Goal: Transaction & Acquisition: Purchase product/service

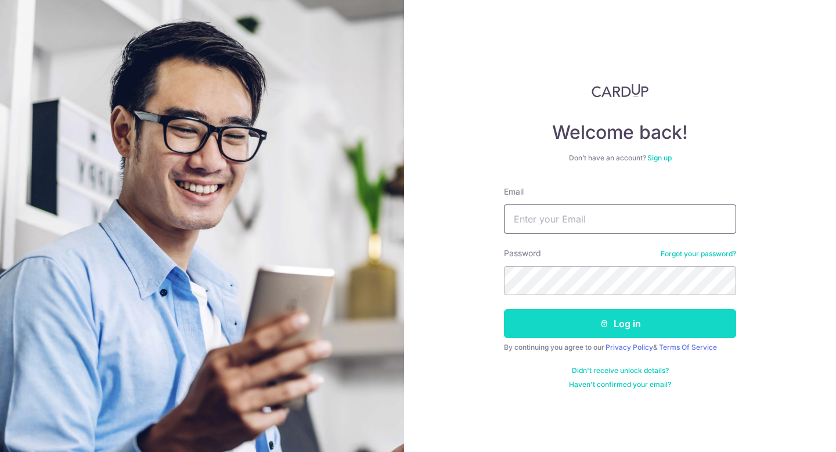
type input "maggie@kingscartcoffee.com"
click at [637, 320] on button "Log in" at bounding box center [620, 323] width 232 height 29
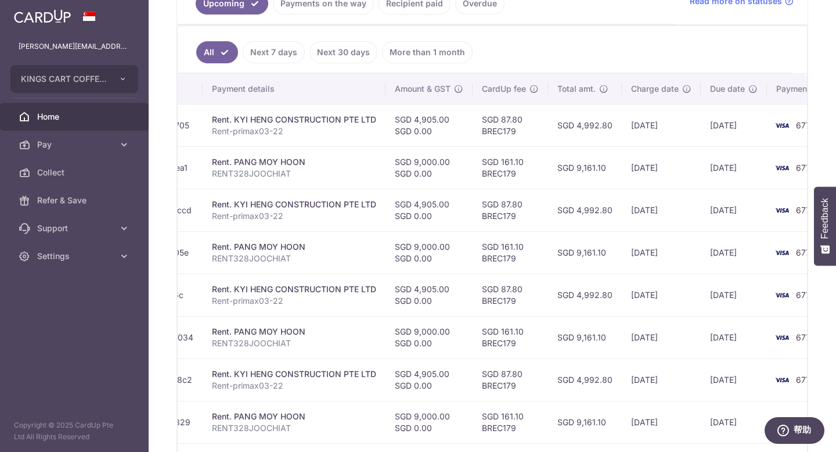
scroll to position [0, 213]
click at [274, 52] on link "Next 7 days" at bounding box center [274, 52] width 62 height 22
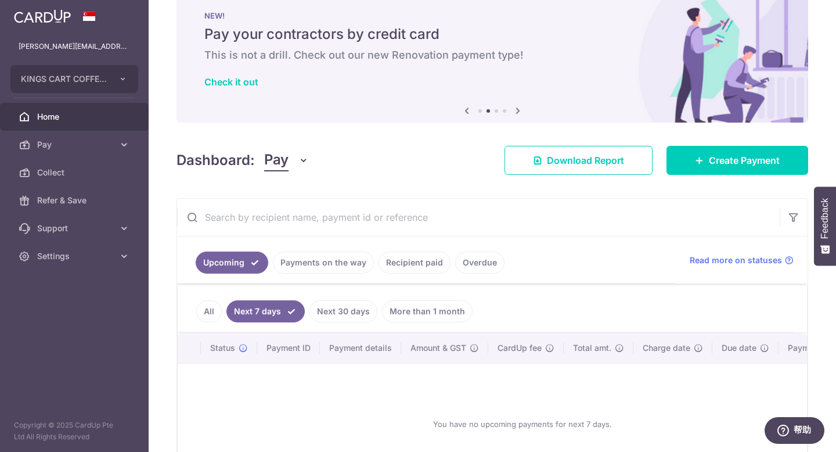
scroll to position [122, 0]
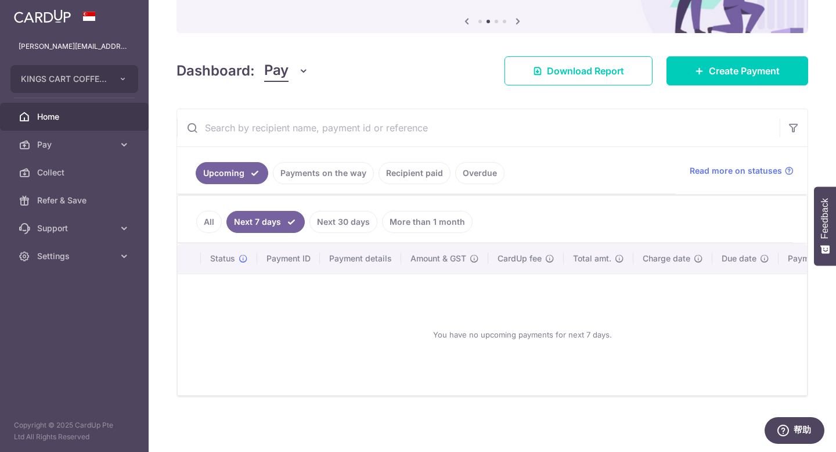
click at [344, 221] on link "Next 30 days" at bounding box center [343, 222] width 68 height 22
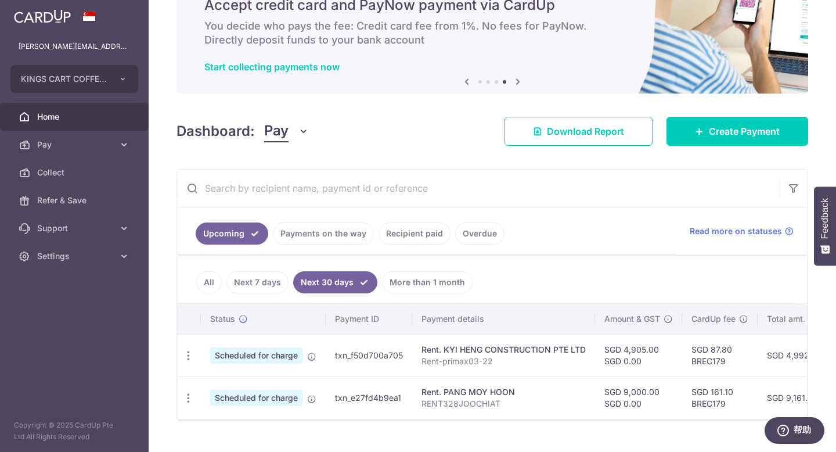
scroll to position [48, 0]
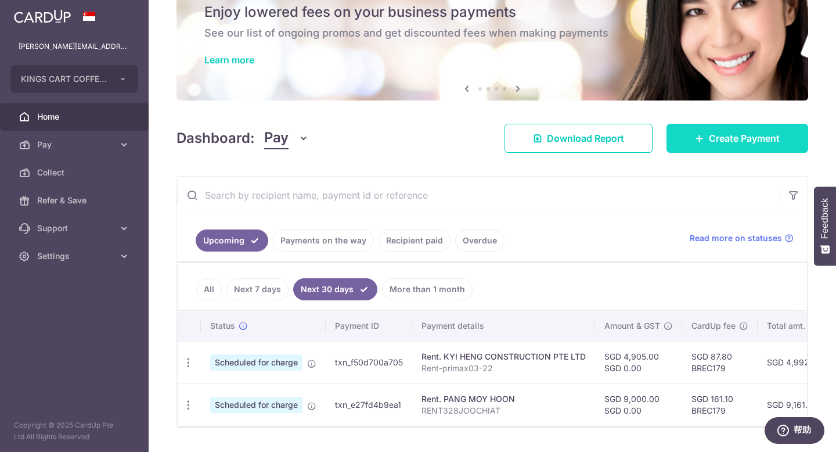
click at [733, 141] on span "Create Payment" at bounding box center [744, 138] width 71 height 14
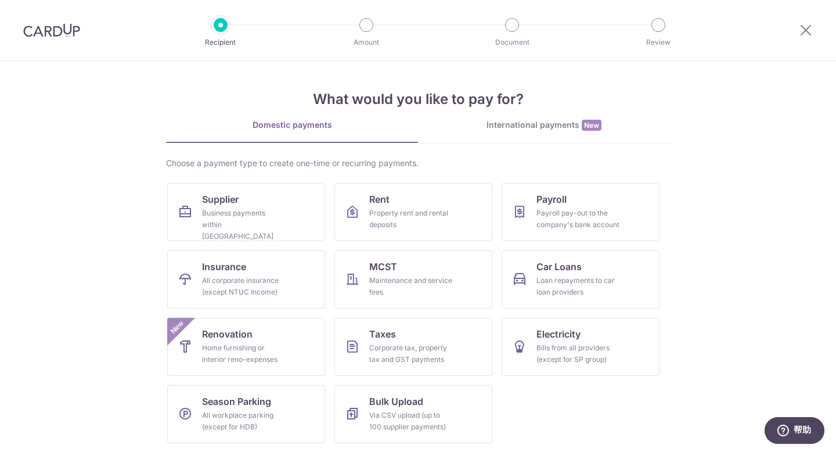
scroll to position [1, 0]
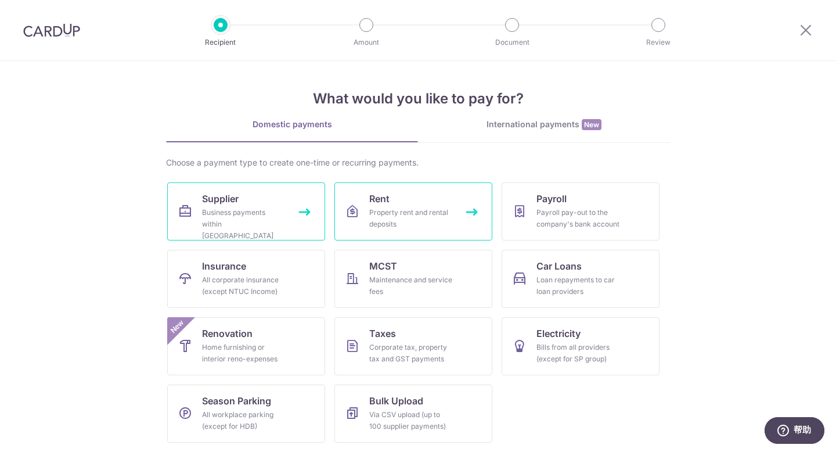
drag, startPoint x: 445, startPoint y: 219, endPoint x: 292, endPoint y: 222, distance: 153.3
click at [445, 219] on div "Property rent and rental deposits" at bounding box center [411, 218] width 84 height 23
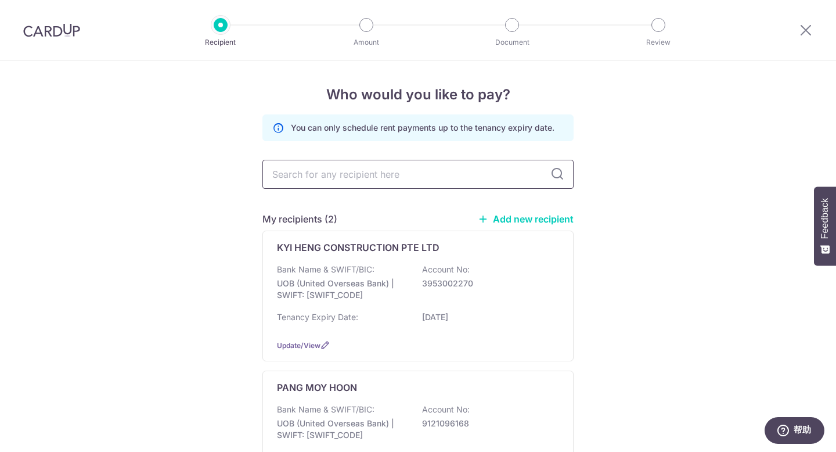
click at [402, 176] on input "text" at bounding box center [417, 174] width 311 height 29
click at [542, 223] on link "Add new recipient" at bounding box center [526, 219] width 96 height 12
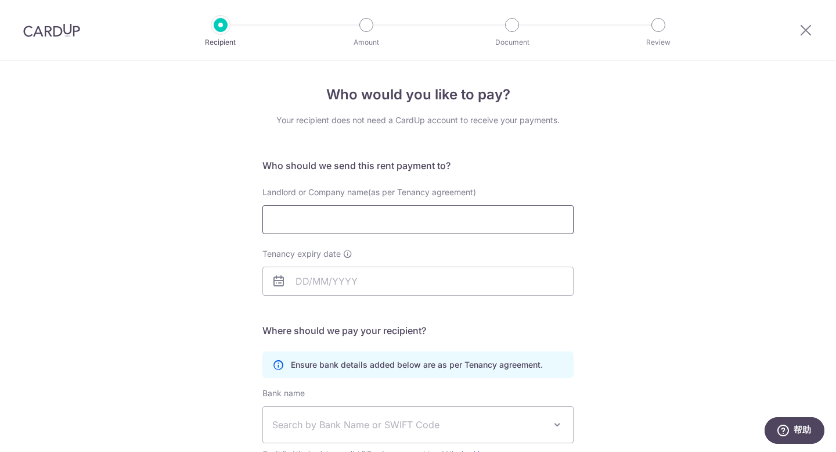
click at [429, 226] on input "Landlord or Company name(as per Tenancy agreement)" at bounding box center [417, 219] width 311 height 29
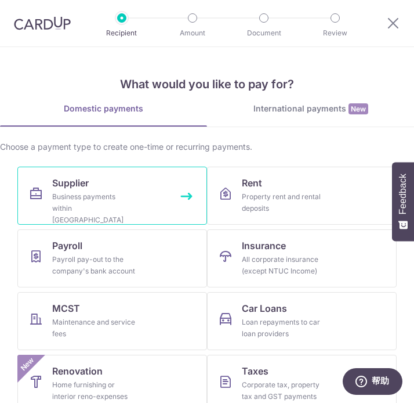
click at [122, 212] on div "Business payments within [GEOGRAPHIC_DATA]" at bounding box center [94, 208] width 84 height 35
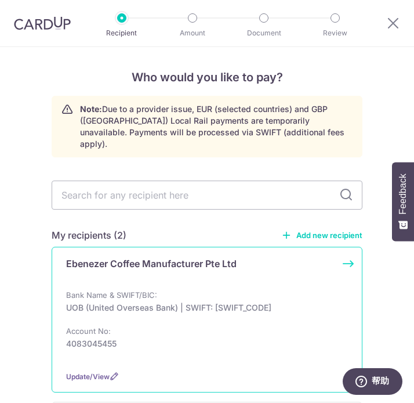
scroll to position [41, 0]
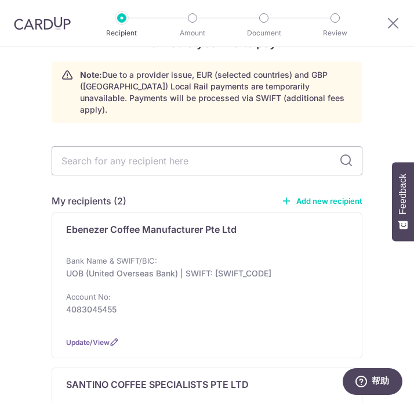
click at [346, 195] on link "Add new recipient" at bounding box center [322, 201] width 81 height 12
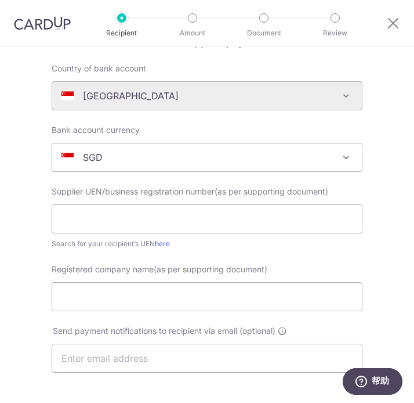
scroll to position [120, 0]
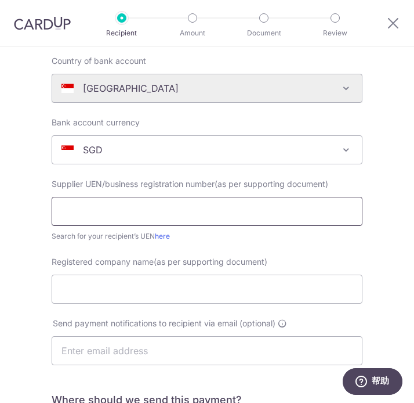
click at [160, 211] on input "text" at bounding box center [207, 211] width 311 height 29
click at [158, 214] on input "text" at bounding box center [207, 211] width 311 height 29
paste input "SAVERENT179"
type input "SAVERENT179"
drag, startPoint x: 132, startPoint y: 211, endPoint x: 27, endPoint y: 197, distance: 105.3
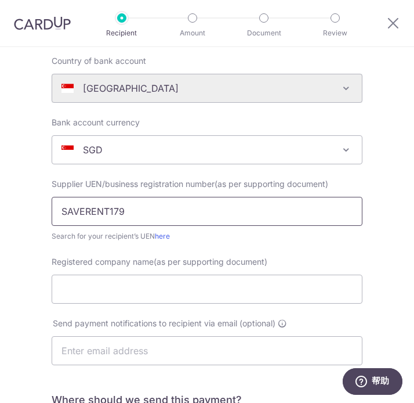
click at [27, 197] on div "Who would you like to pay? Your recipient does not need a CardUp account to rec…" at bounding box center [207, 341] width 414 height 829
type input "201916171G"
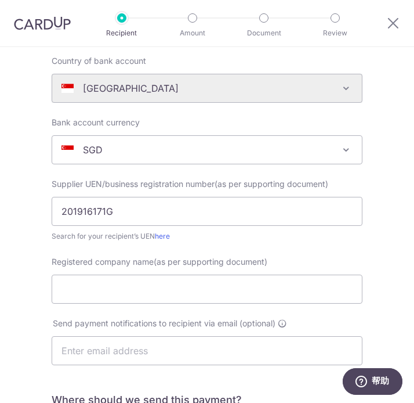
click at [311, 250] on form "Who should we send this supplier payment to? Country of bank account Algeria An…" at bounding box center [207, 364] width 311 height 675
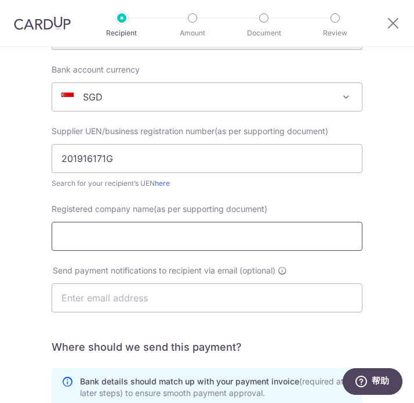
scroll to position [194, 0]
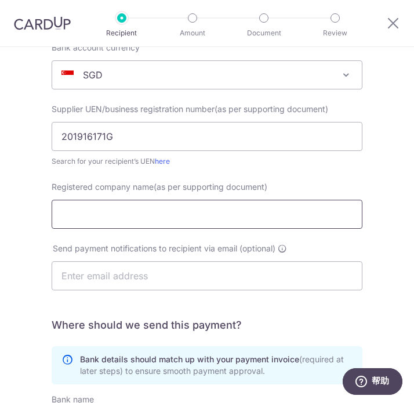
click at [132, 217] on input "Registered company name(as per supporting document)" at bounding box center [207, 214] width 311 height 29
paste input "TAC-Group Pte Ltd"
type input "TAC-Group Pte Ltd"
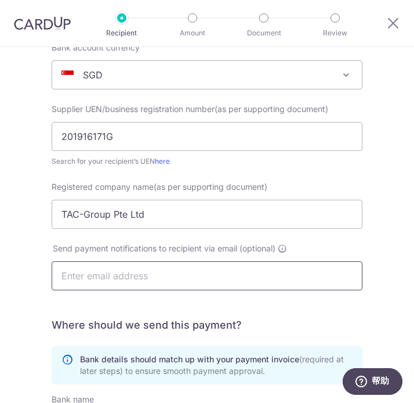
click at [143, 277] on input "text" at bounding box center [207, 275] width 311 height 29
click at [153, 277] on input "text" at bounding box center [207, 275] width 311 height 29
type input "i"
type input "h"
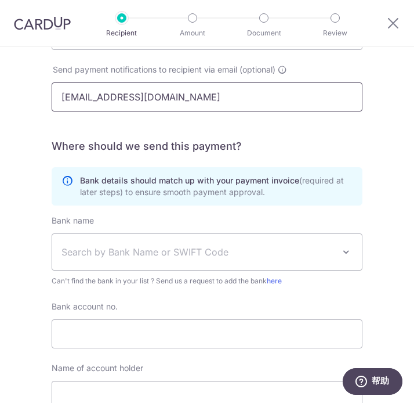
scroll to position [396, 0]
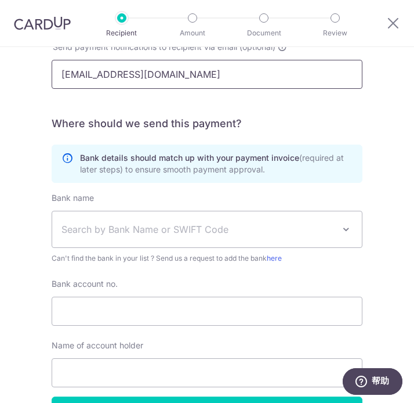
type input "finance@kingscartcoffee.com"
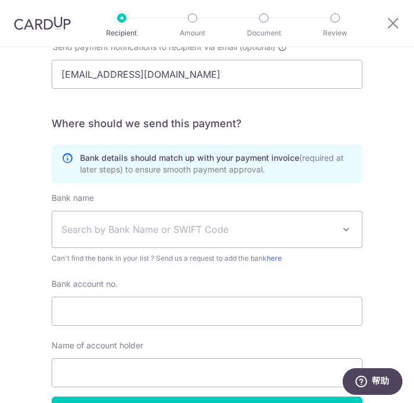
click at [134, 232] on span "Search by Bank Name or SWIFT Code" at bounding box center [198, 229] width 273 height 14
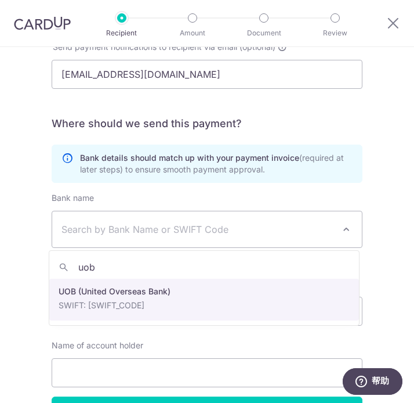
type input "uob"
select select "18"
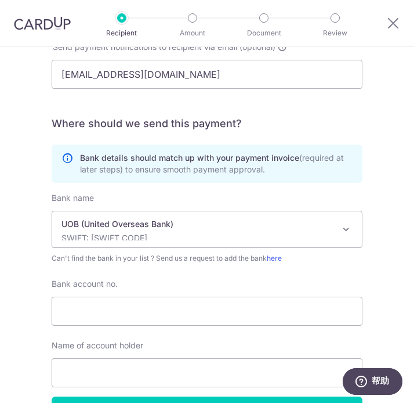
scroll to position [419, 0]
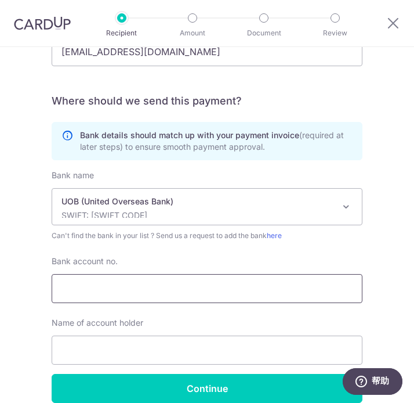
click at [216, 286] on input "Bank account no." at bounding box center [207, 288] width 311 height 29
click at [104, 291] on input "Bank account no." at bounding box center [207, 288] width 311 height 29
paste input "339-323-453-7"
click at [124, 290] on input "339-323-453-7" at bounding box center [207, 288] width 311 height 29
click at [102, 287] on input "339-323-4537" at bounding box center [207, 288] width 311 height 29
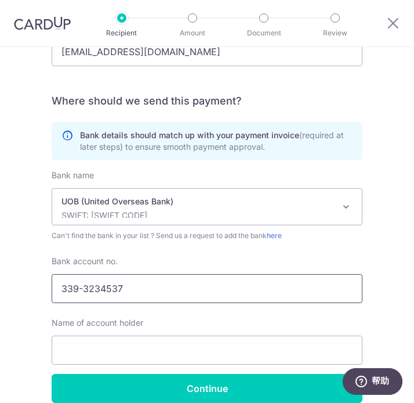
click at [80, 286] on input "339-3234537" at bounding box center [207, 288] width 311 height 29
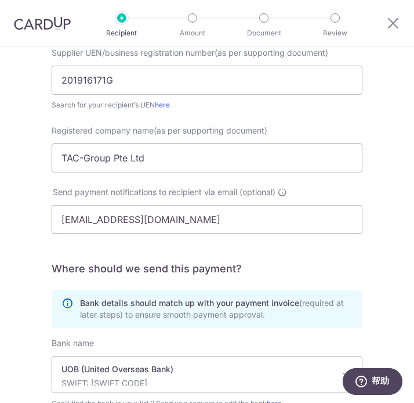
scroll to position [243, 0]
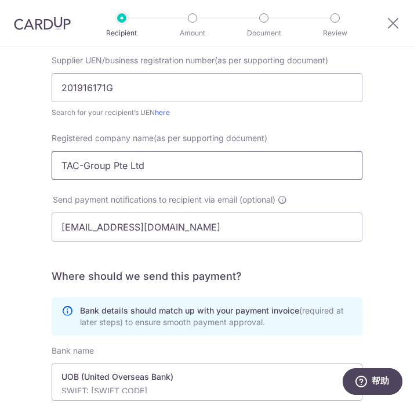
type input "3393234537"
drag, startPoint x: 146, startPoint y: 169, endPoint x: 25, endPoint y: 153, distance: 122.3
click at [25, 153] on div "Who would you like to pay? Your recipient does not need a CardUp account to rec…" at bounding box center [207, 218] width 414 height 829
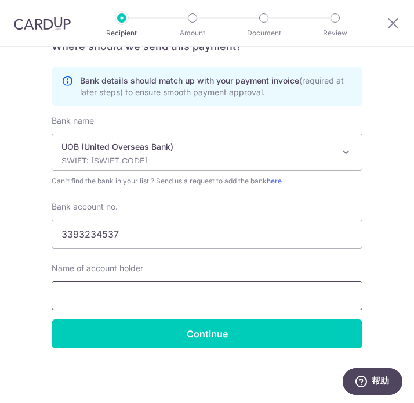
click at [227, 289] on input "text" at bounding box center [207, 295] width 311 height 29
paste input "TAC-Group Pte Ltd"
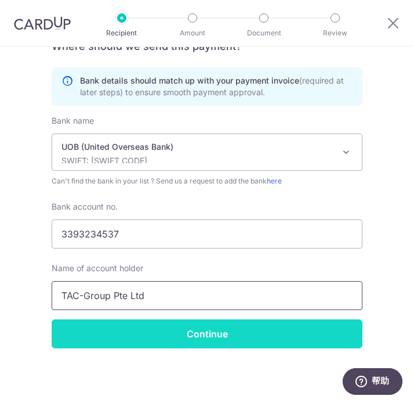
type input "TAC-Group Pte Ltd"
click at [234, 334] on input "Continue" at bounding box center [207, 333] width 311 height 29
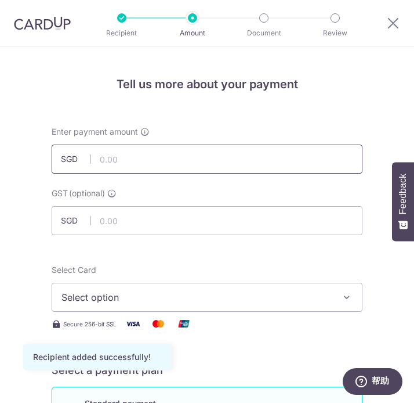
click at [272, 159] on input "text" at bounding box center [207, 159] width 311 height 29
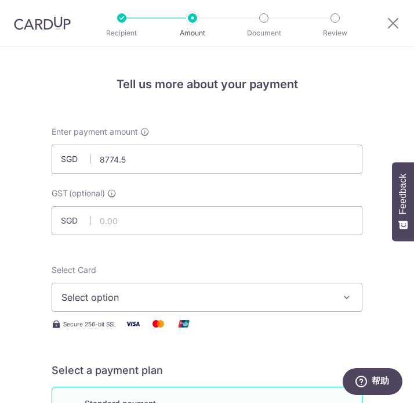
type input "8,774.50"
drag, startPoint x: 341, startPoint y: 110, endPoint x: 205, endPoint y: 128, distance: 136.9
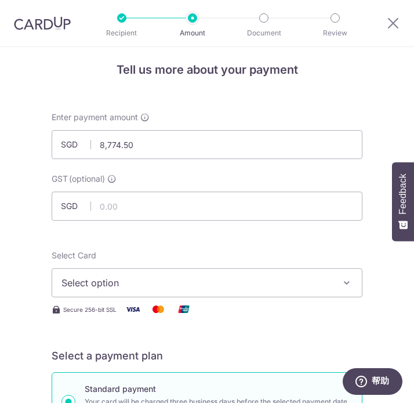
scroll to position [56, 0]
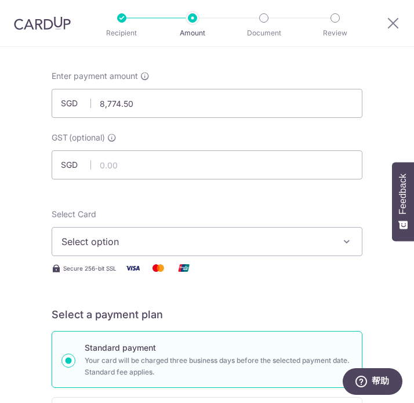
click at [115, 244] on span "Select option" at bounding box center [199, 242] width 275 height 14
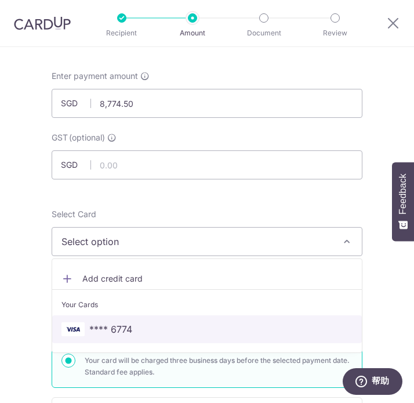
click at [127, 330] on span "**** 6774" at bounding box center [110, 329] width 43 height 14
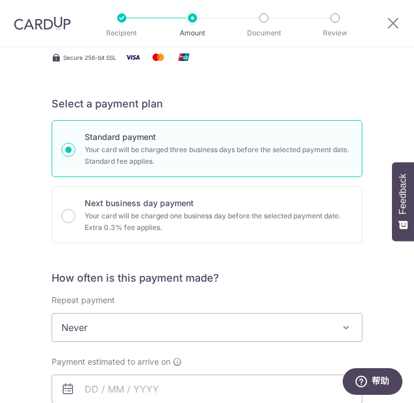
scroll to position [376, 0]
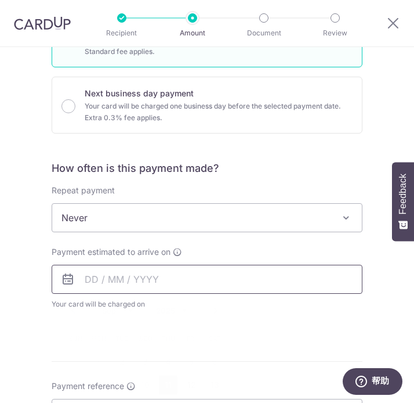
click at [152, 284] on input "text" at bounding box center [207, 279] width 311 height 29
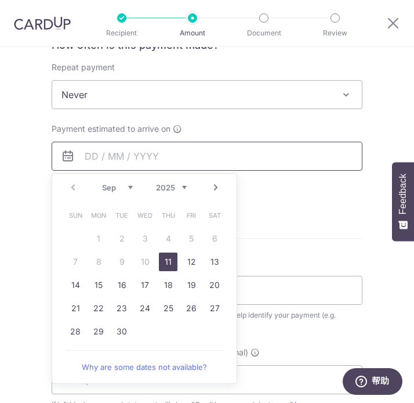
scroll to position [507, 0]
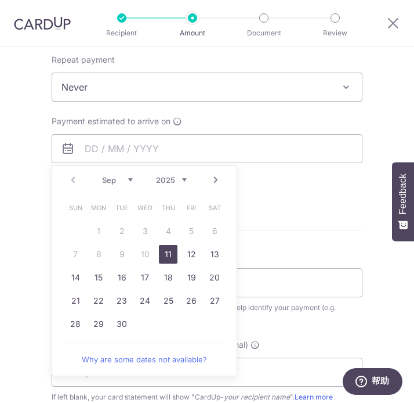
click at [164, 259] on link "11" at bounding box center [168, 254] width 19 height 19
type input "11/09/2025"
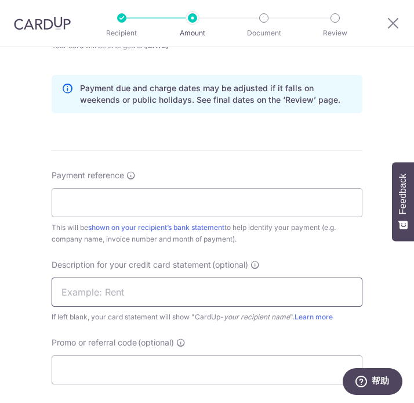
scroll to position [642, 0]
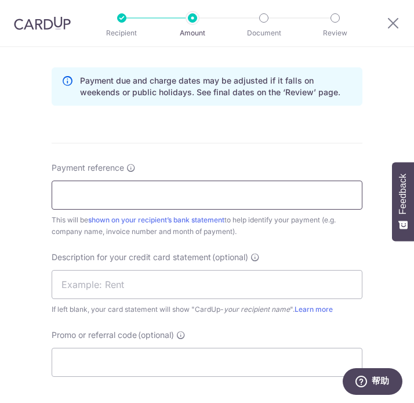
click at [258, 197] on input "Payment reference" at bounding box center [207, 195] width 311 height 29
paste input "INV-1893"
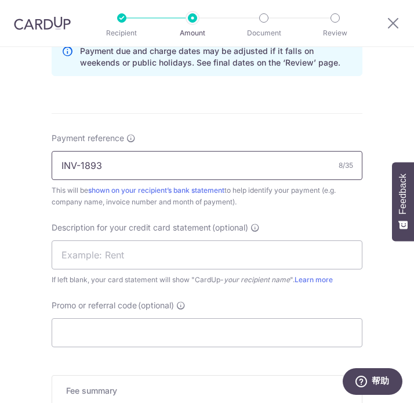
scroll to position [687, 0]
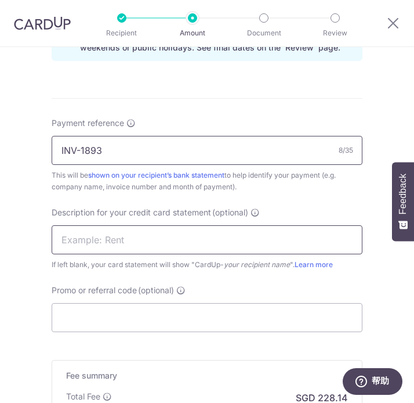
type input "INV-1893"
drag, startPoint x: 117, startPoint y: 243, endPoint x: 111, endPoint y: 253, distance: 11.2
click at [117, 243] on input "text" at bounding box center [207, 239] width 311 height 29
click at [95, 241] on input "text" at bounding box center [207, 239] width 311 height 29
paste input "INV-1893"
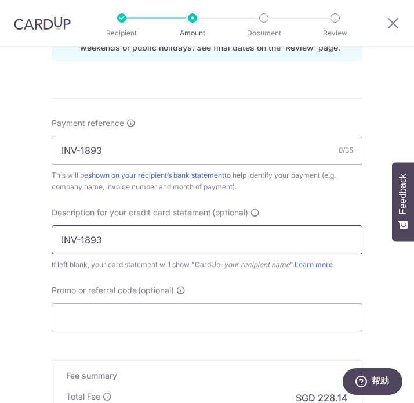
click at [58, 239] on input "INV-1893" at bounding box center [207, 239] width 311 height 29
type input "SCA INV-1893"
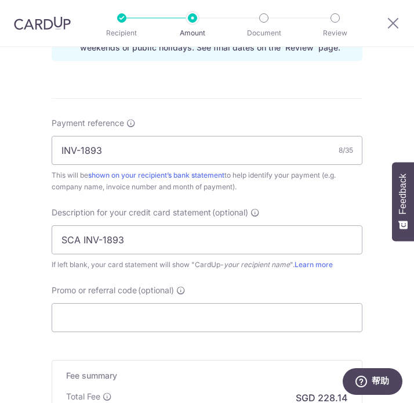
click at [243, 287] on div "Promo or referral code (optional) The discounted fee will be shown on the revie…" at bounding box center [207, 308] width 311 height 48
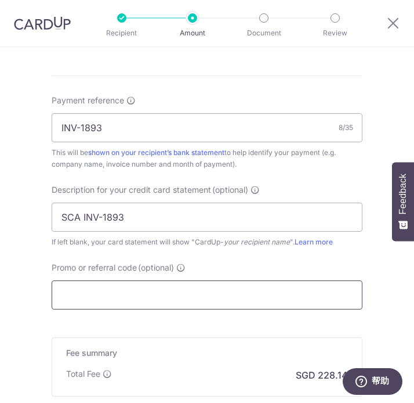
click at [113, 303] on input "Promo or referral code (optional)" at bounding box center [207, 294] width 311 height 29
paste input "BREC179"
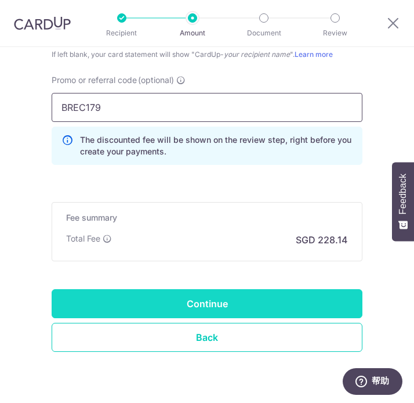
scroll to position [928, 0]
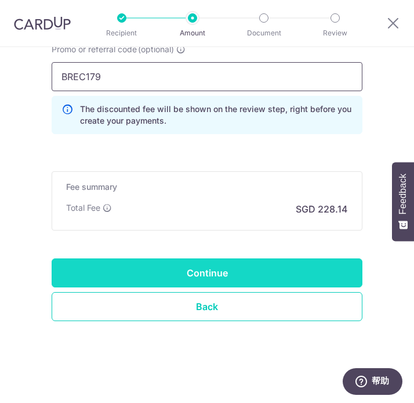
type input "BREC179"
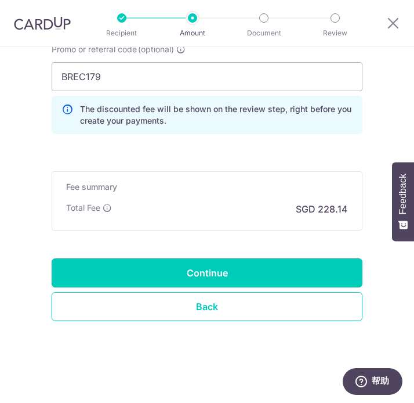
drag, startPoint x: 258, startPoint y: 280, endPoint x: 250, endPoint y: 281, distance: 8.2
click at [258, 280] on input "Continue" at bounding box center [207, 272] width 311 height 29
type input "Create Schedule"
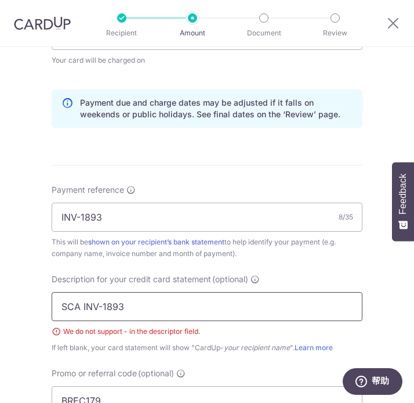
scroll to position [698, 0]
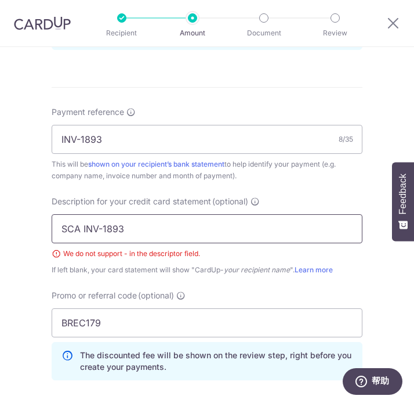
click at [100, 230] on input "SCA INV-1893" at bounding box center [207, 228] width 311 height 29
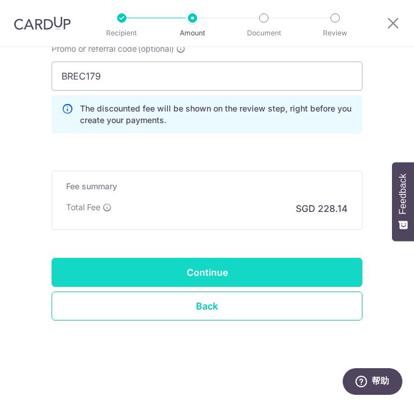
type input "SCA INV1893"
click at [253, 276] on input "Continue" at bounding box center [207, 272] width 311 height 29
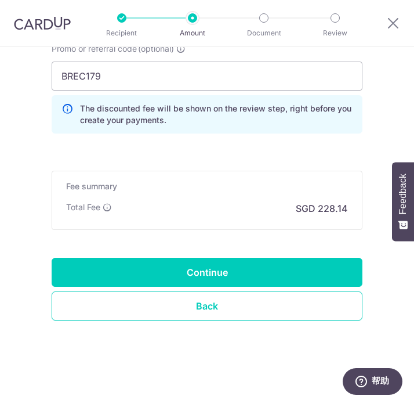
type input "Create Schedule"
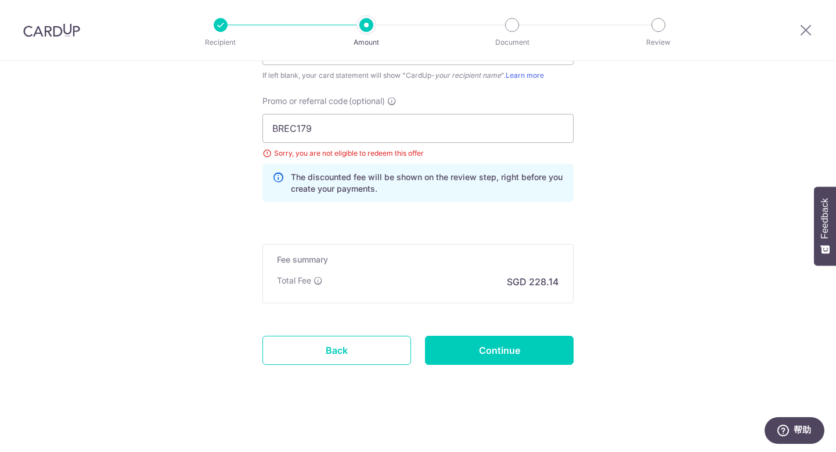
scroll to position [853, 0]
click at [414, 121] on input "BREC179" at bounding box center [417, 128] width 311 height 29
drag, startPoint x: 324, startPoint y: 128, endPoint x: 213, endPoint y: 130, distance: 110.9
paste input "OFF185"
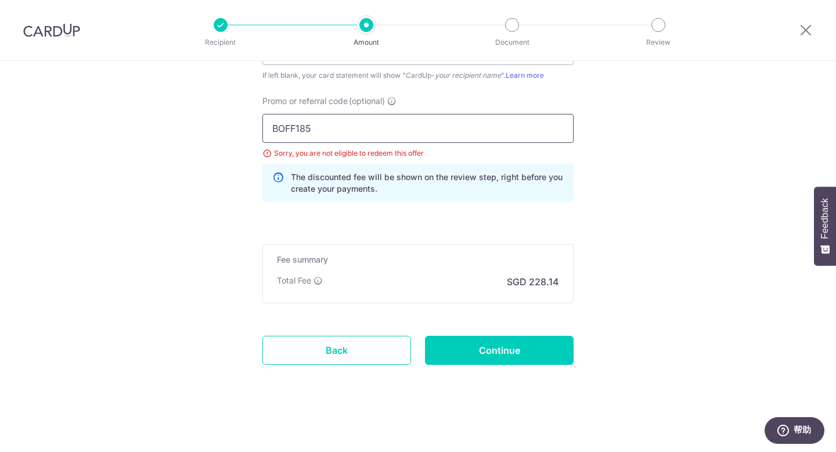
click at [414, 127] on input "BOFF185" at bounding box center [417, 128] width 311 height 29
type input "BOFF185"
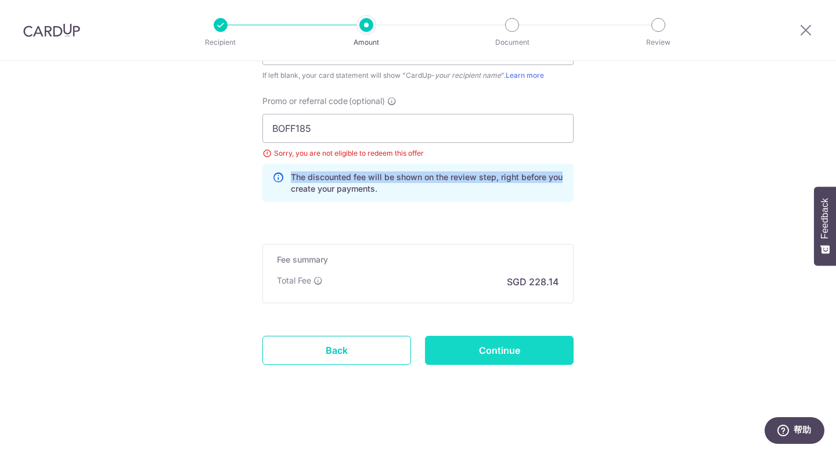
click at [414, 347] on input "Continue" at bounding box center [499, 350] width 149 height 29
type input "Update Schedule"
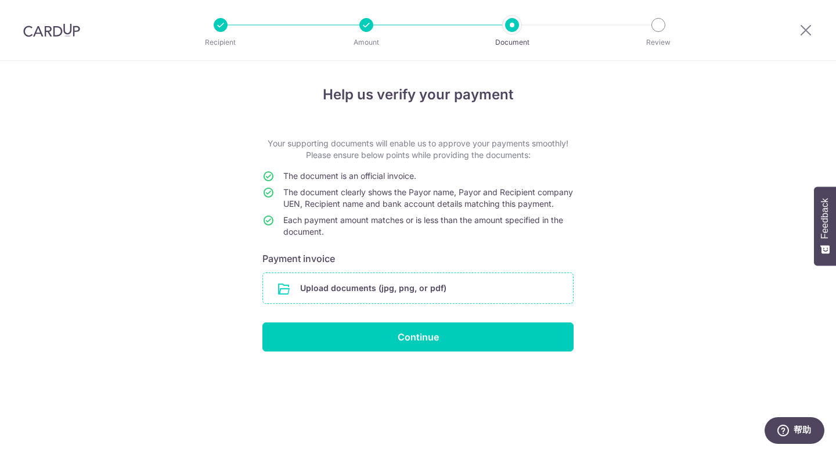
click at [381, 302] on input "file" at bounding box center [418, 288] width 310 height 30
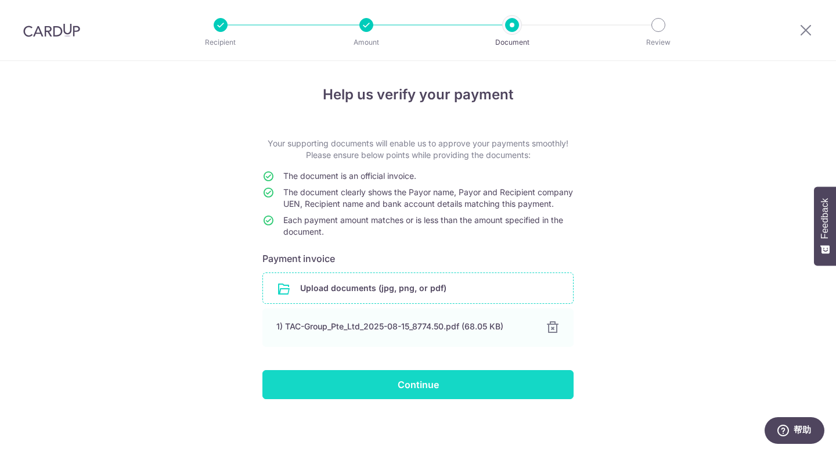
click at [517, 398] on input "Continue" at bounding box center [417, 384] width 311 height 29
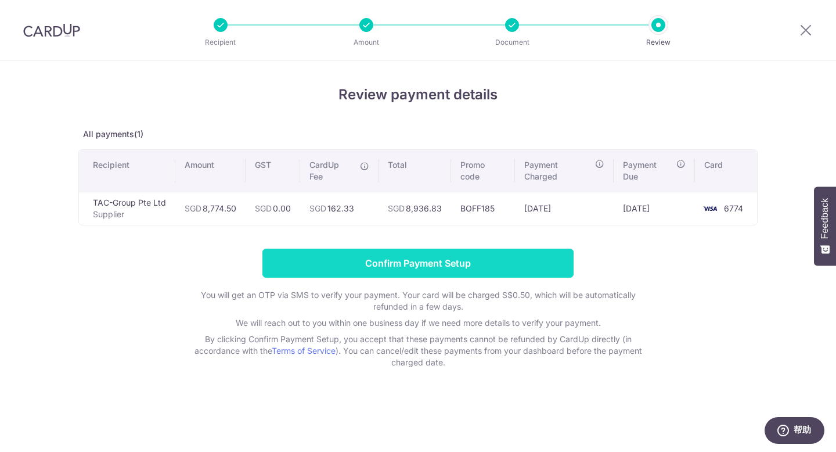
click at [464, 269] on input "Confirm Payment Setup" at bounding box center [417, 262] width 311 height 29
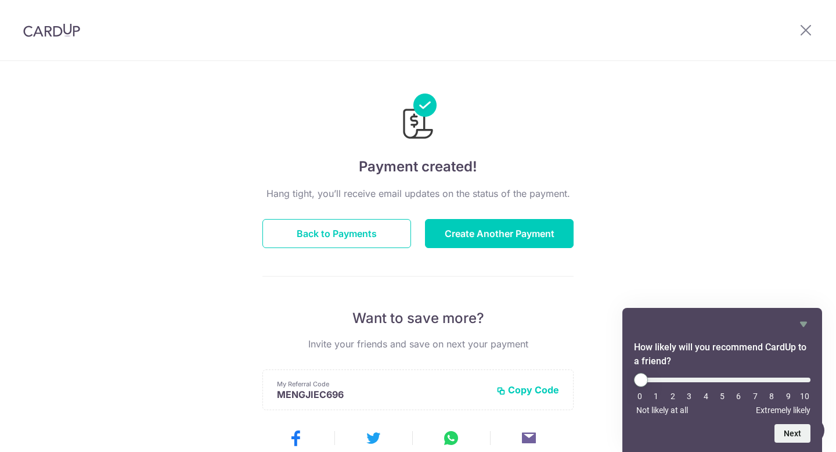
click at [664, 207] on div "Payment created! Hang tight, you’ll receive email updates on the status of the …" at bounding box center [418, 371] width 836 height 620
click at [381, 241] on button "Back to Payments" at bounding box center [336, 233] width 149 height 29
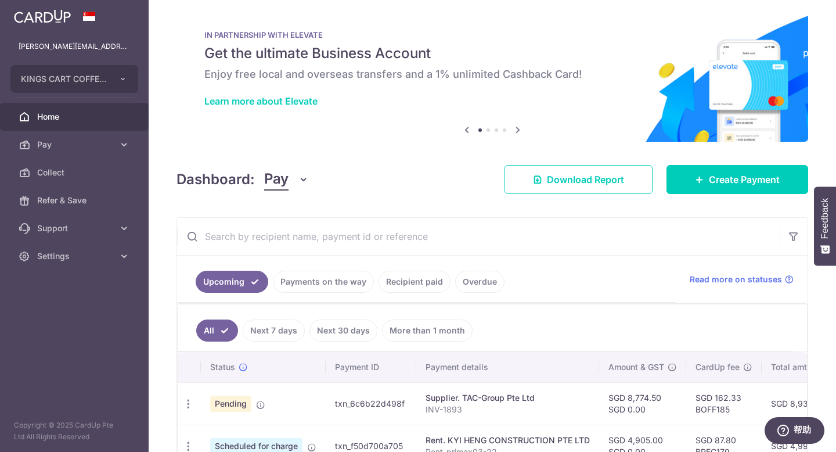
scroll to position [41, 0]
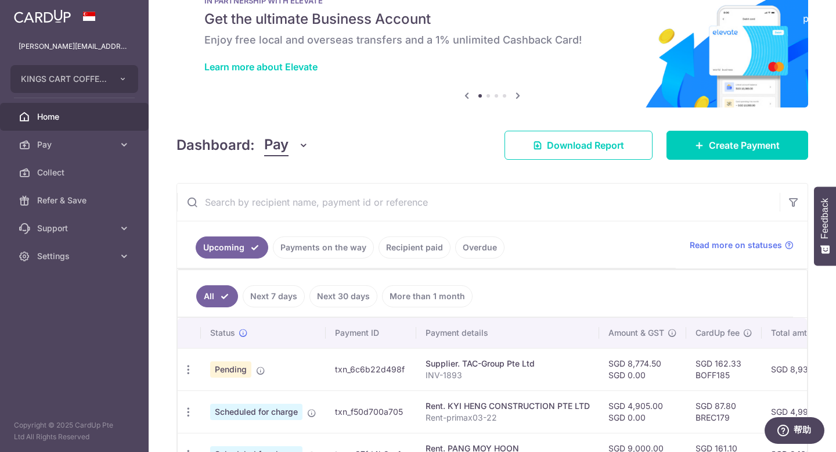
click at [236, 372] on span "Pending" at bounding box center [230, 369] width 41 height 16
click at [185, 371] on icon "button" at bounding box center [188, 369] width 12 height 12
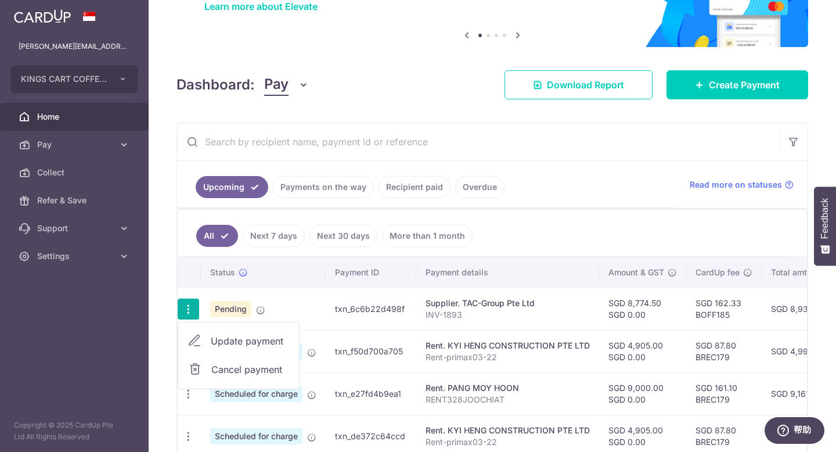
scroll to position [116, 0]
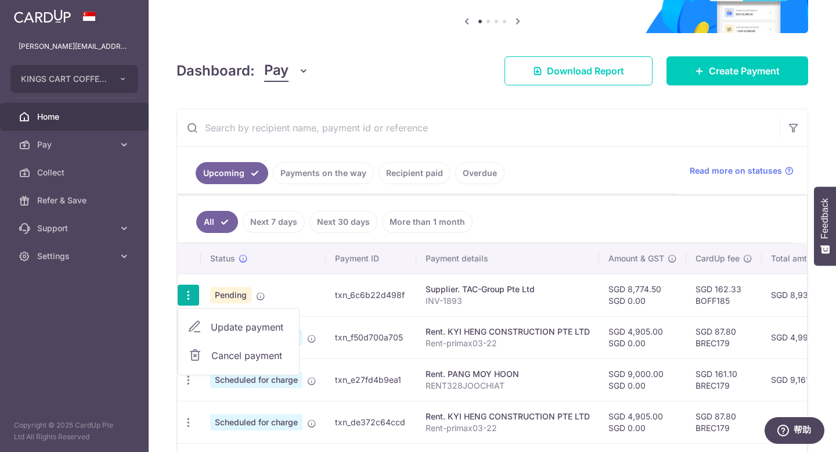
click at [571, 309] on td "Supplier. TAC-Group Pte Ltd INV-1893" at bounding box center [507, 294] width 183 height 42
drag, startPoint x: 733, startPoint y: 292, endPoint x: 550, endPoint y: 293, distance: 182.9
click at [525, 293] on tr "Update payment Cancel payment Pending txn_6c6b22d498f Supplier. TAC-Group Pte L…" at bounding box center [623, 294] width 891 height 42
click at [679, 295] on td "SGD 8,774.50 SGD 0.00" at bounding box center [642, 294] width 87 height 42
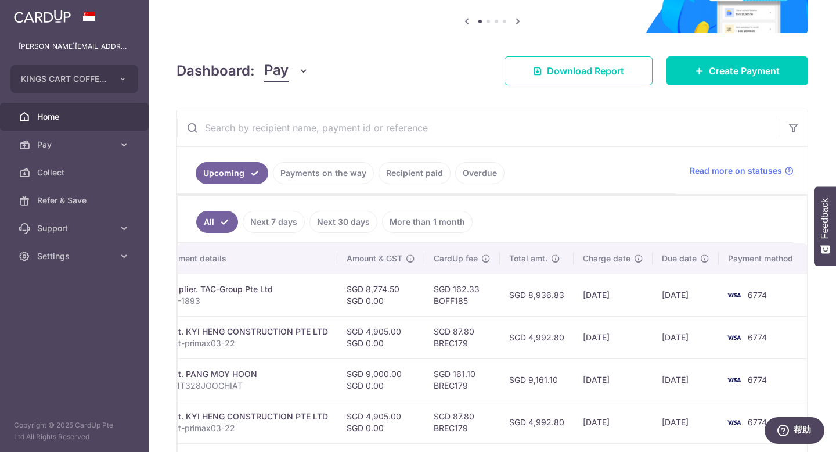
scroll to position [0, 0]
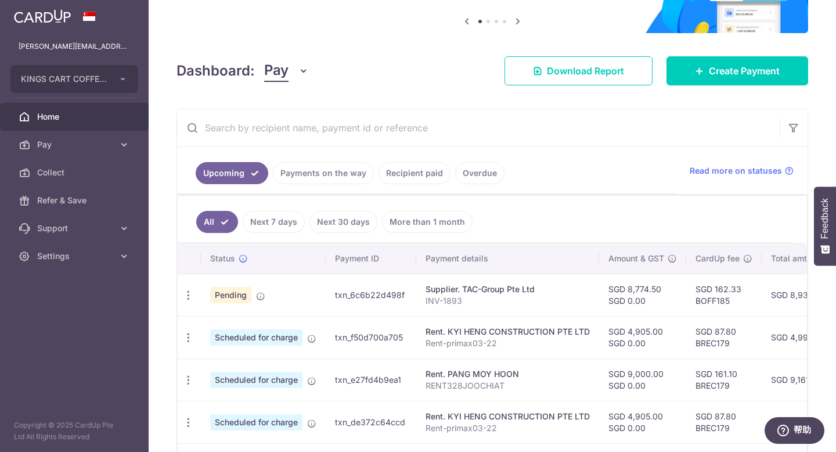
click at [288, 222] on link "Next 7 days" at bounding box center [274, 222] width 62 height 22
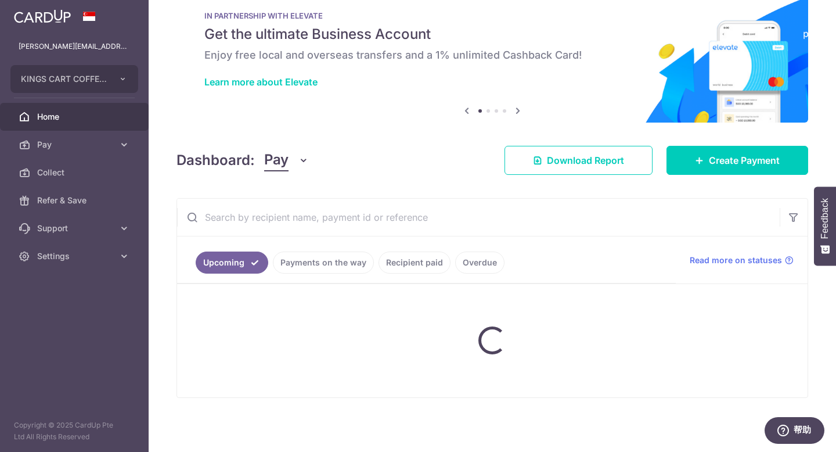
scroll to position [43, 0]
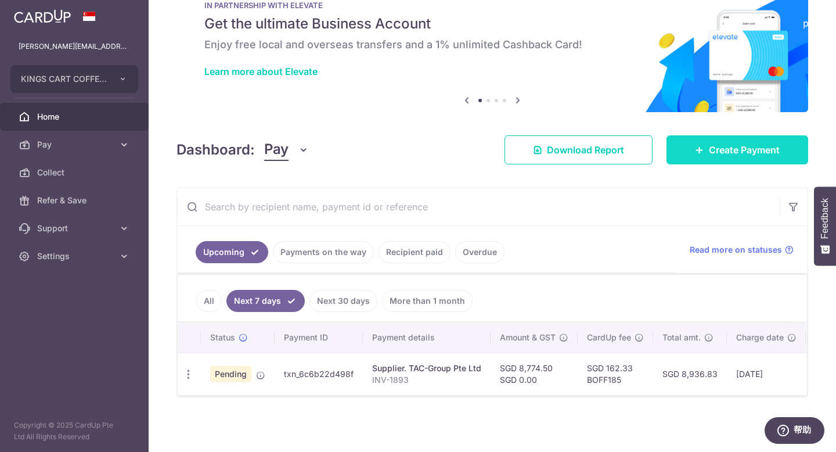
click at [741, 147] on span "Create Payment" at bounding box center [744, 150] width 71 height 14
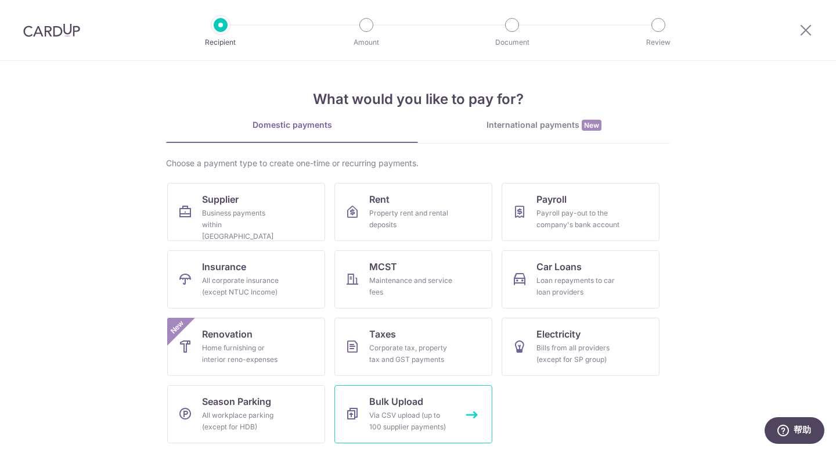
scroll to position [1, 0]
click at [429, 424] on div "Via CSV upload (up to 100 supplier payments)" at bounding box center [411, 420] width 84 height 23
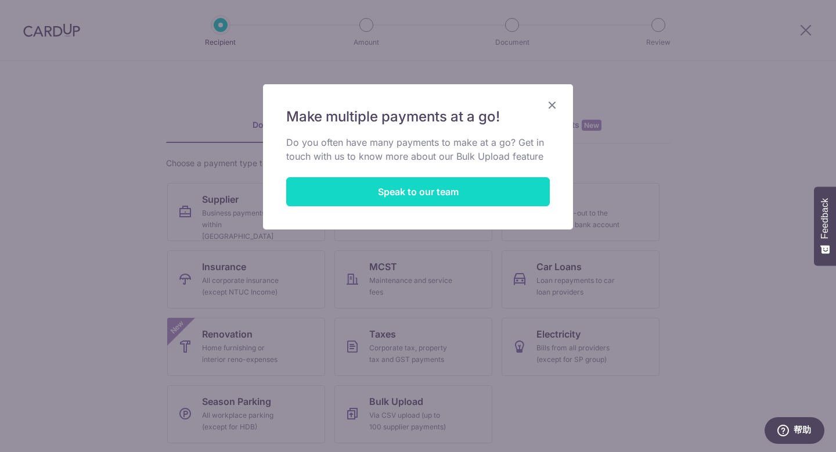
click at [482, 204] on link "Speak to our team" at bounding box center [418, 191] width 264 height 29
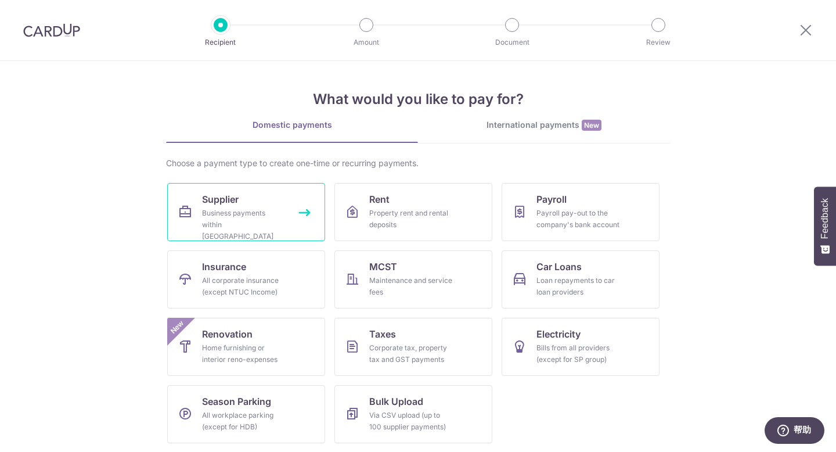
click at [214, 214] on div "Business payments within [GEOGRAPHIC_DATA]" at bounding box center [244, 224] width 84 height 35
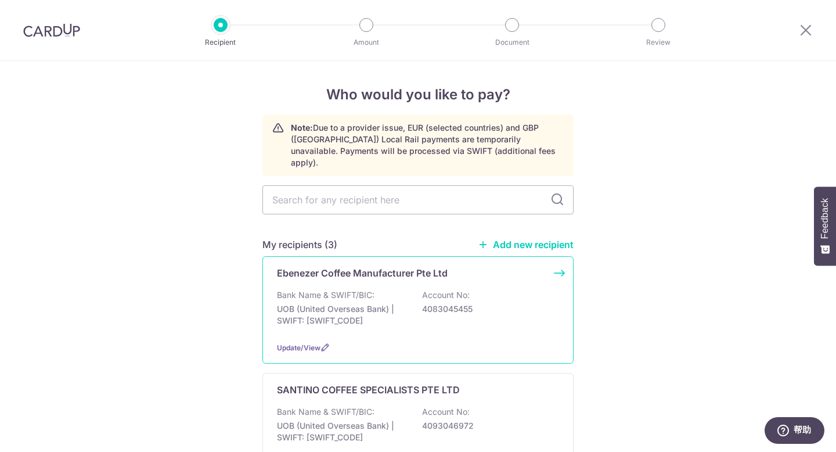
click at [385, 266] on p "Ebenezer Coffee Manufacturer Pte Ltd" at bounding box center [362, 273] width 171 height 14
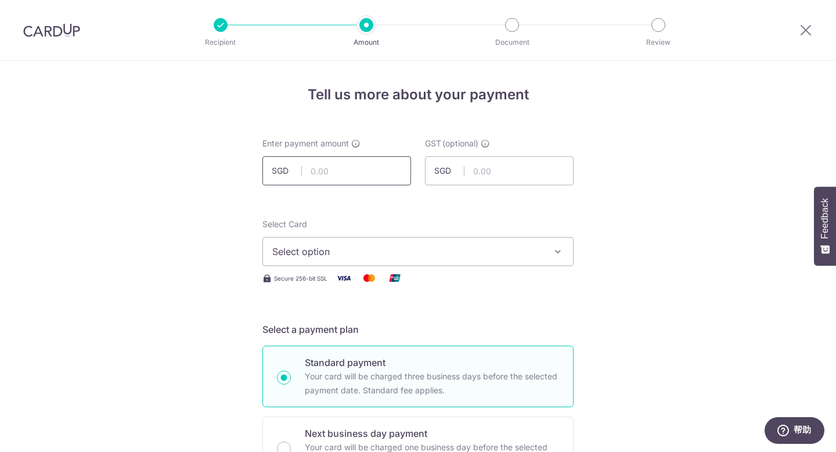
click at [370, 172] on input "text" at bounding box center [336, 170] width 149 height 29
type input "719.40"
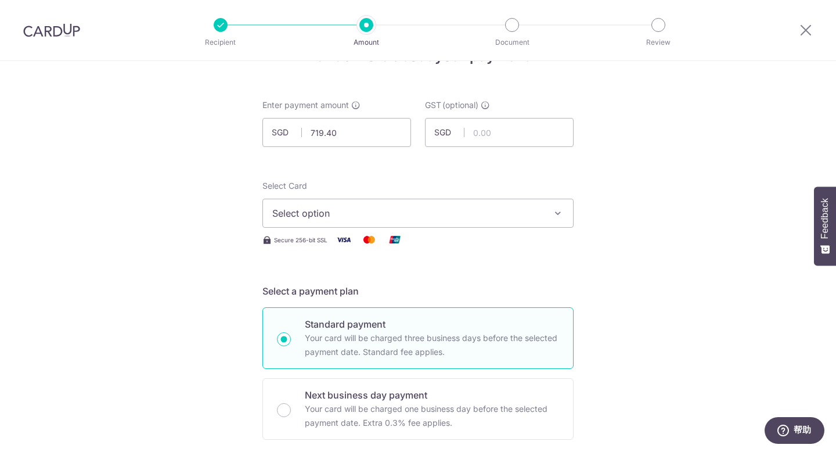
scroll to position [64, 0]
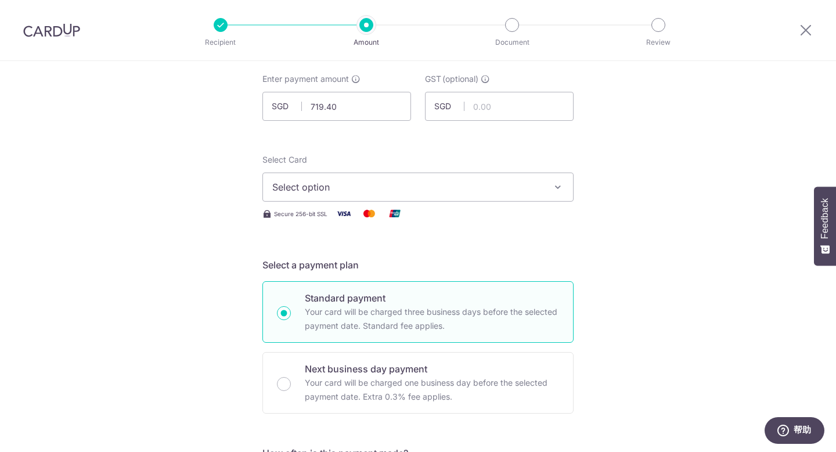
click at [402, 194] on button "Select option" at bounding box center [417, 186] width 311 height 29
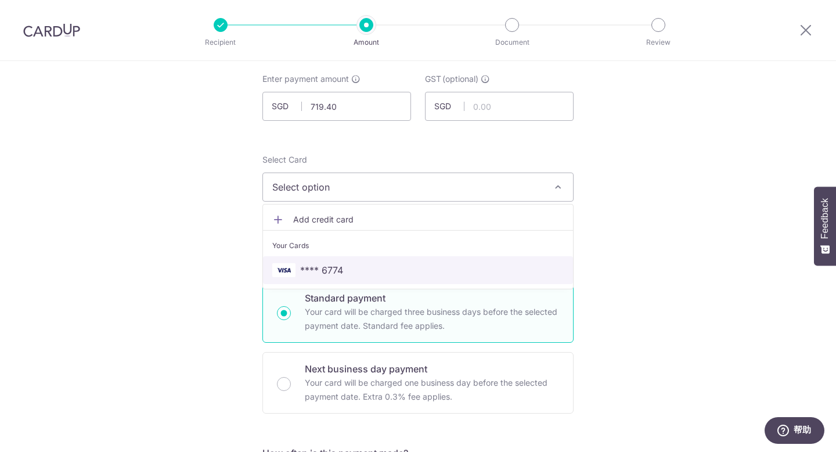
click at [320, 273] on span "**** 6774" at bounding box center [321, 270] width 43 height 14
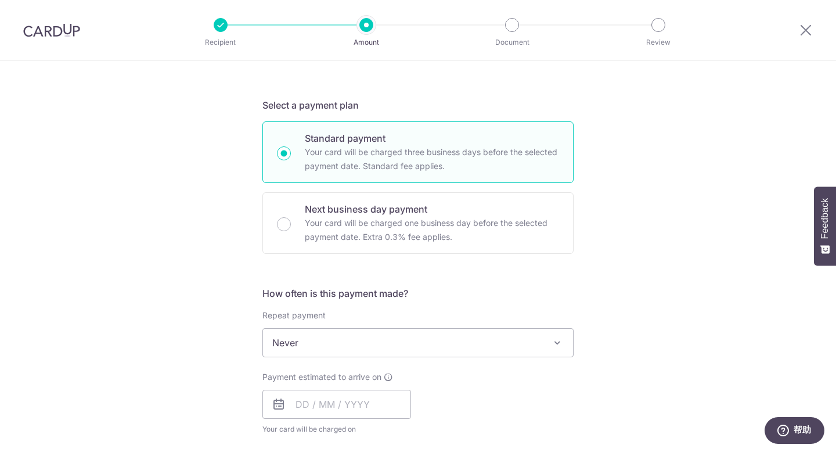
scroll to position [283, 0]
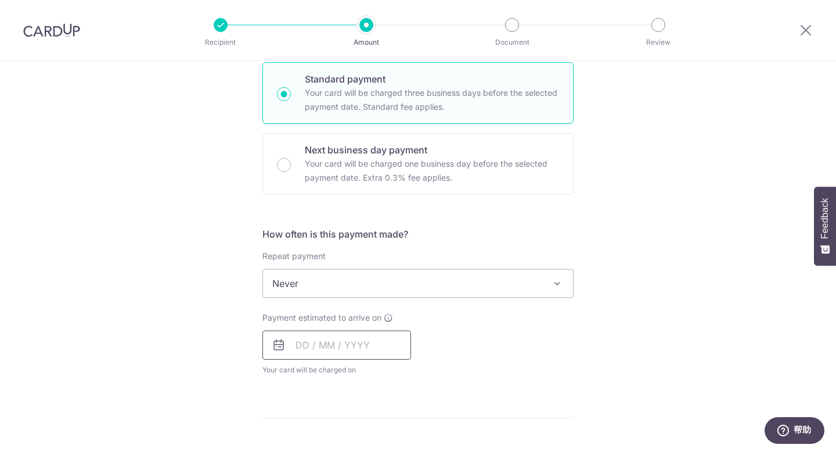
click at [360, 349] on input "text" at bounding box center [336, 344] width 149 height 29
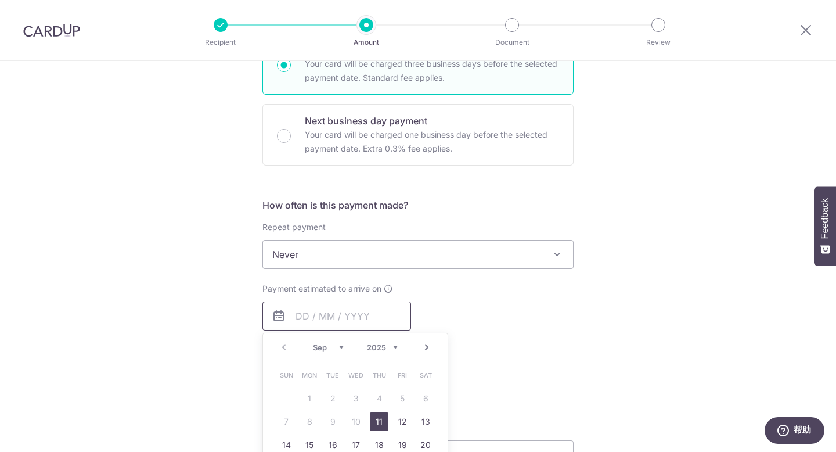
scroll to position [381, 0]
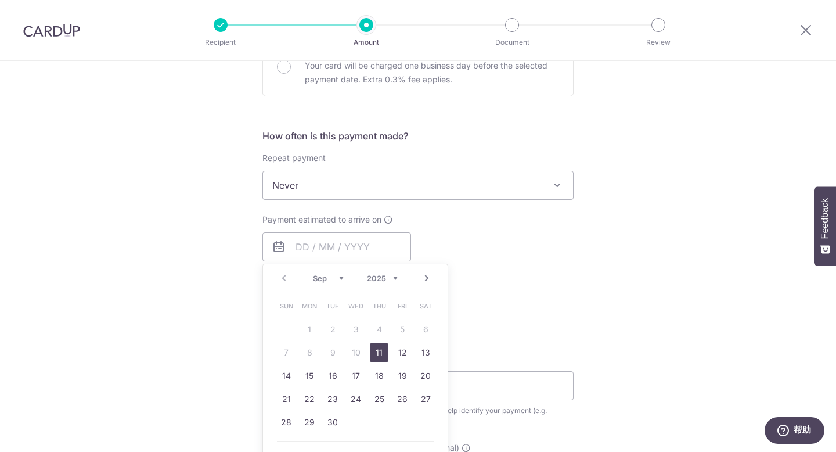
click at [371, 351] on link "11" at bounding box center [379, 352] width 19 height 19
type input "11/09/2025"
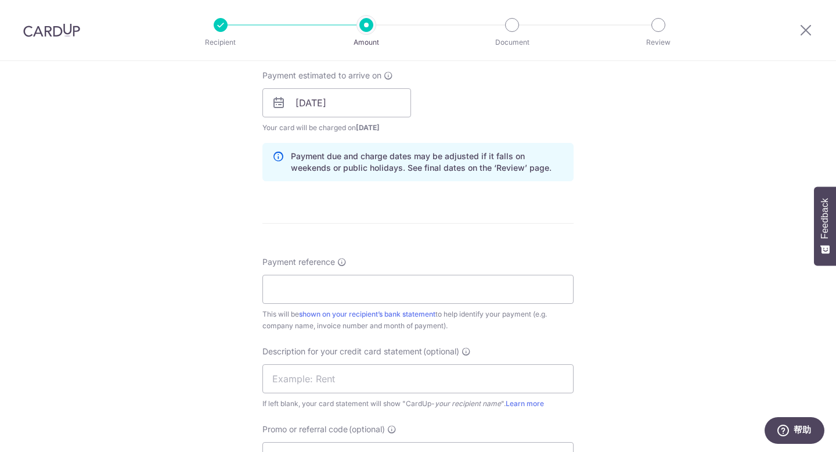
scroll to position [669, 0]
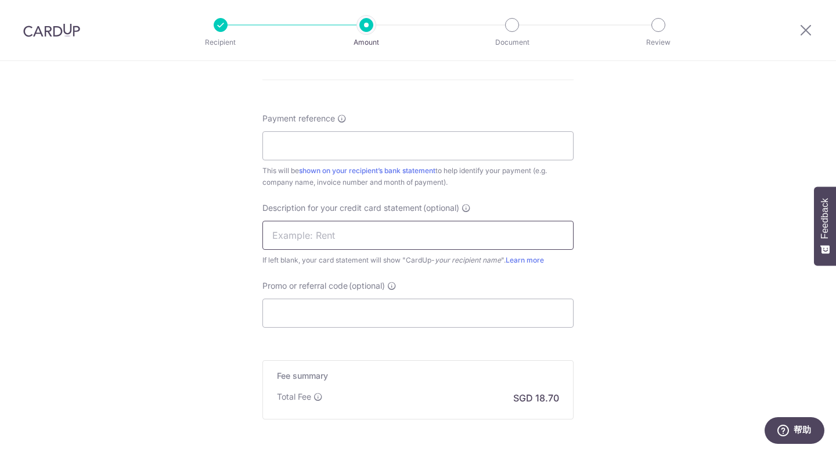
click at [326, 235] on input "text" at bounding box center [417, 235] width 311 height 29
click at [373, 159] on input "Payment reference" at bounding box center [417, 145] width 311 height 29
drag, startPoint x: 308, startPoint y: 148, endPoint x: 384, endPoint y: 149, distance: 75.5
click at [384, 149] on input "EB25-07040" at bounding box center [417, 145] width 311 height 29
type input "EB25-07264"
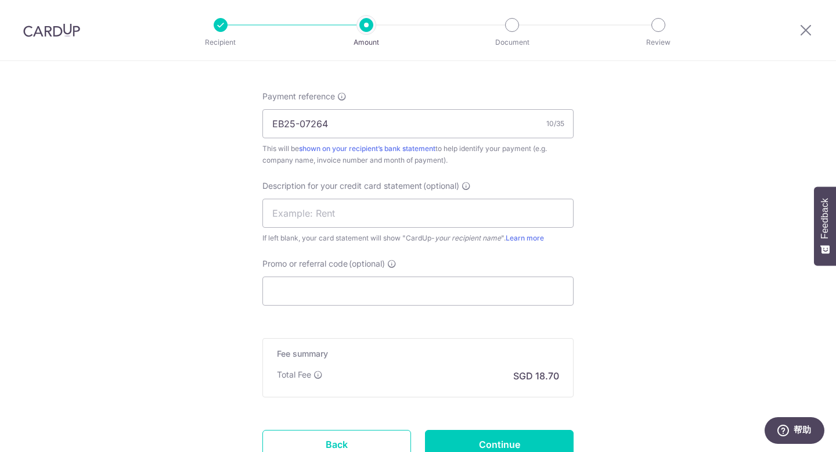
scroll to position [758, 0]
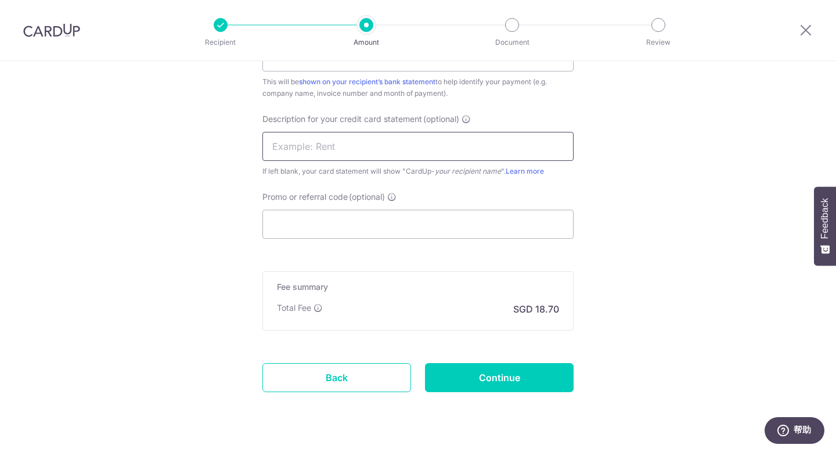
drag, startPoint x: 387, startPoint y: 154, endPoint x: 381, endPoint y: 160, distance: 9.0
click at [387, 154] on input "text" at bounding box center [417, 146] width 311 height 29
click at [512, 146] on input "text" at bounding box center [417, 146] width 311 height 29
drag, startPoint x: 436, startPoint y: 174, endPoint x: 508, endPoint y: 115, distance: 93.2
click at [508, 115] on div "Description for your credit card statement (optional) Eben If left blank, your …" at bounding box center [417, 145] width 311 height 64
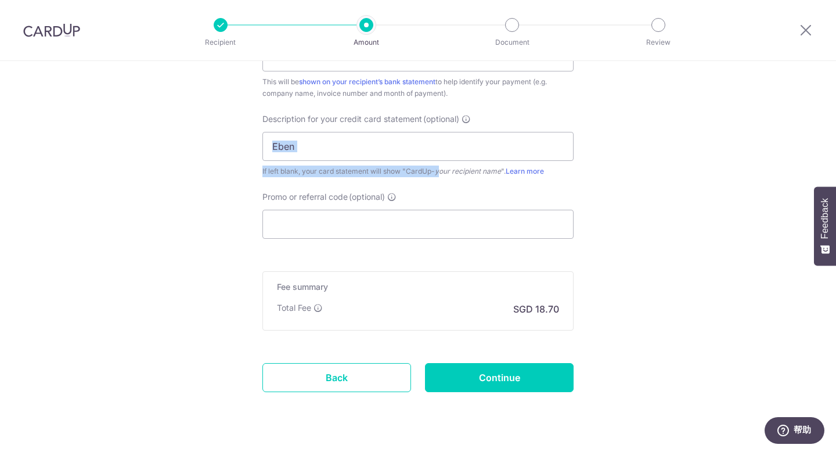
scroll to position [765, 0]
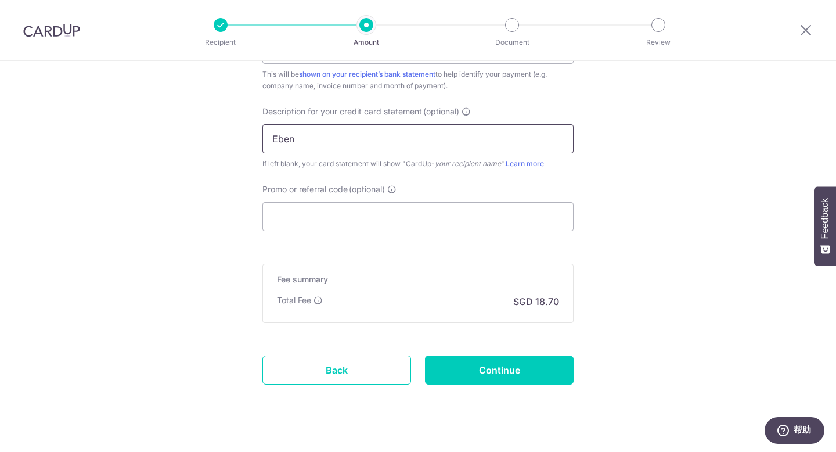
click at [448, 135] on input "Eben" at bounding box center [417, 138] width 311 height 29
type input "Ebenezer"
drag, startPoint x: 726, startPoint y: 225, endPoint x: 684, endPoint y: 237, distance: 43.5
click at [539, 230] on input "Promo or referral code (optional)" at bounding box center [417, 216] width 311 height 29
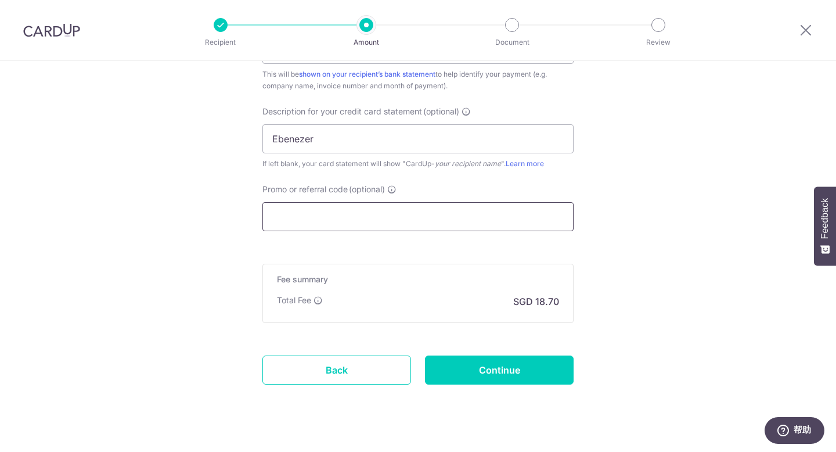
paste input "BOFF185"
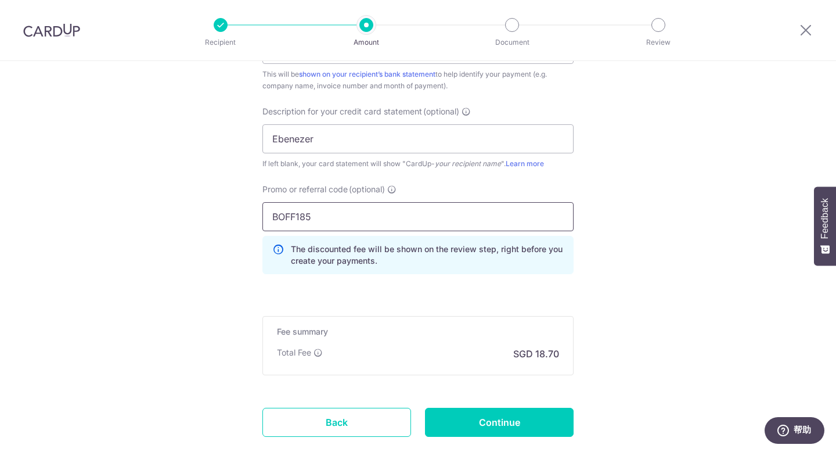
type input "BOFF185"
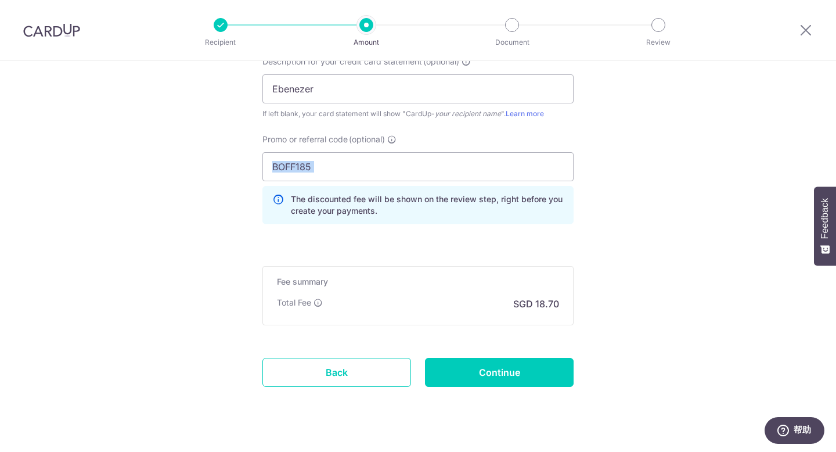
scroll to position [837, 0]
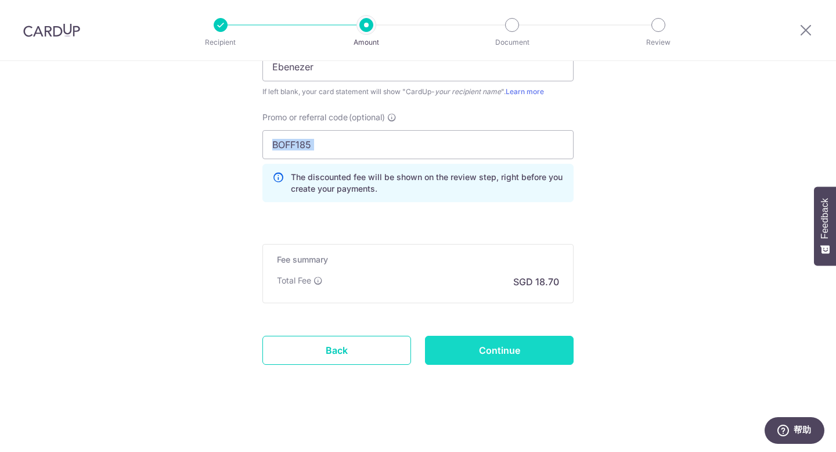
click at [491, 349] on input "Continue" at bounding box center [499, 350] width 149 height 29
type input "Create Schedule"
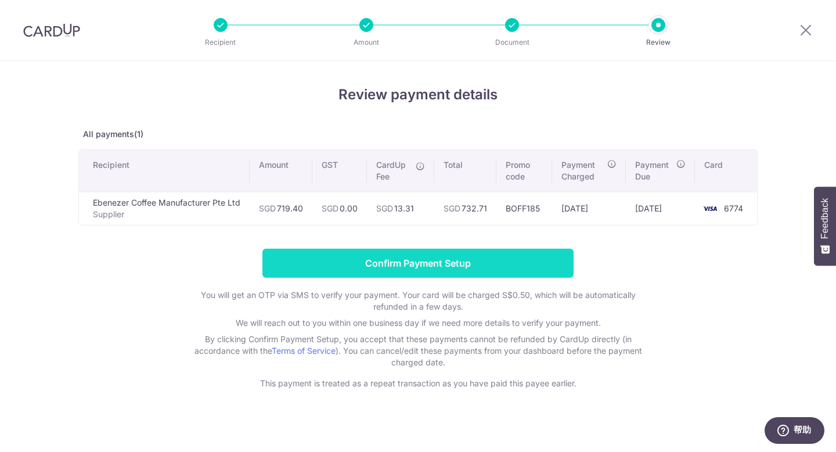
click at [475, 262] on input "Confirm Payment Setup" at bounding box center [417, 262] width 311 height 29
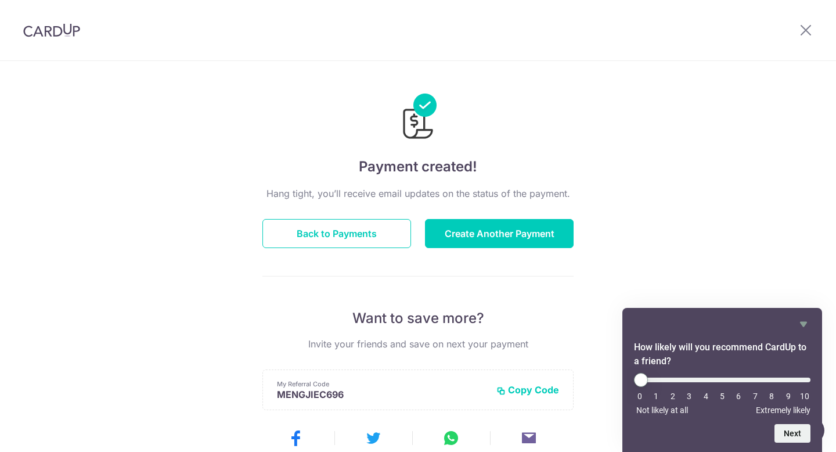
scroll to position [48, 0]
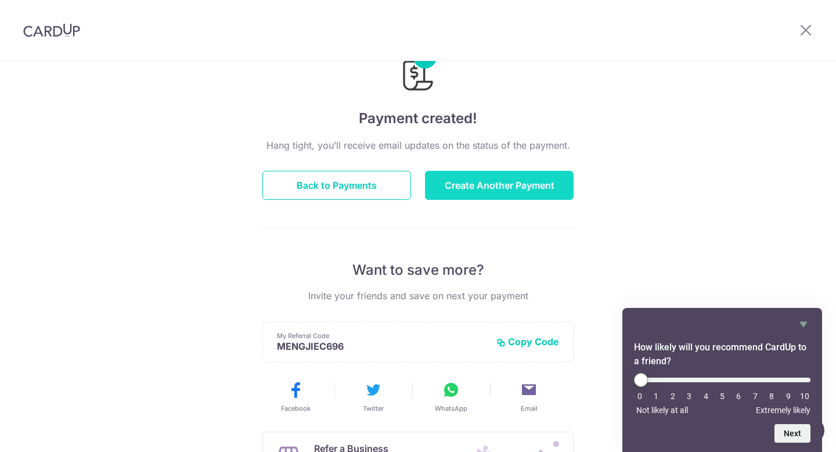
click at [505, 191] on button "Create Another Payment" at bounding box center [499, 185] width 149 height 29
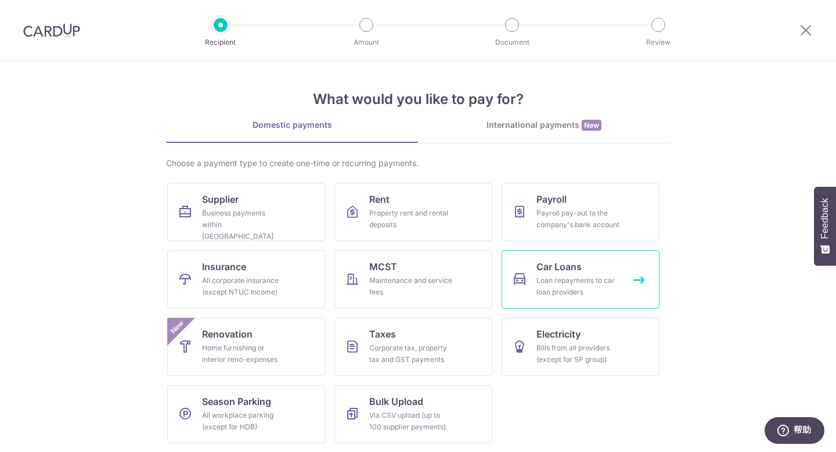
scroll to position [1, 0]
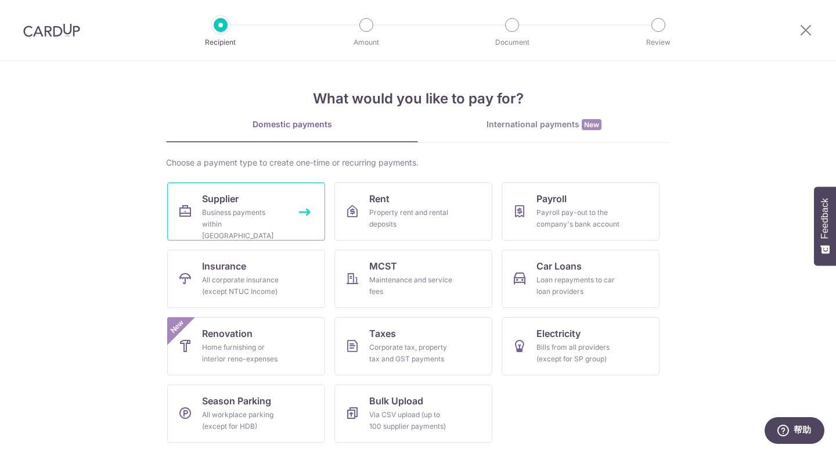
click at [266, 223] on div "Business payments within [GEOGRAPHIC_DATA]" at bounding box center [244, 224] width 84 height 35
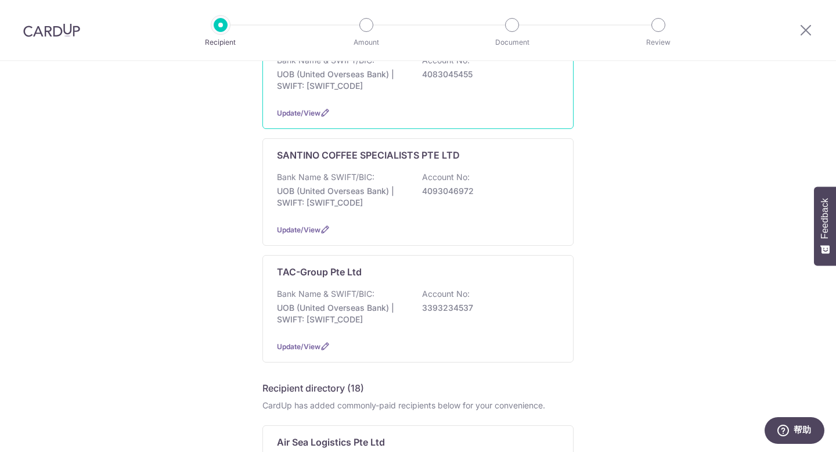
scroll to position [106, 0]
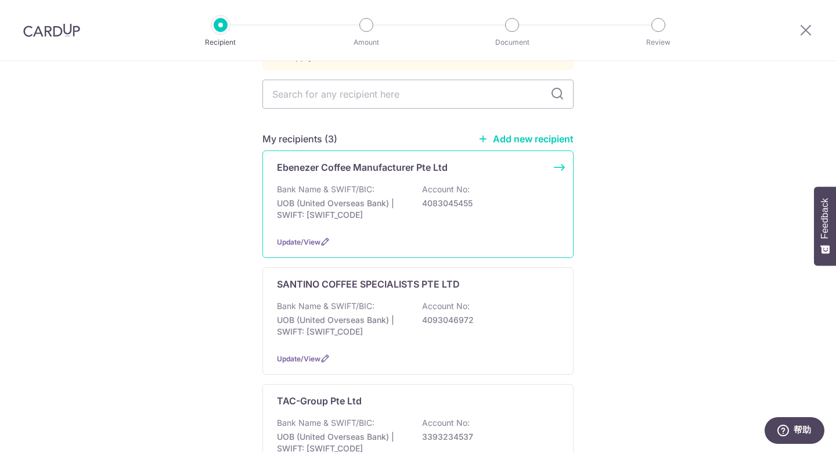
click at [488, 183] on div "Bank Name & SWIFT/BIC: UOB (United Overseas Bank) | SWIFT: [SWIFT_CODE] Account…" at bounding box center [418, 204] width 282 height 43
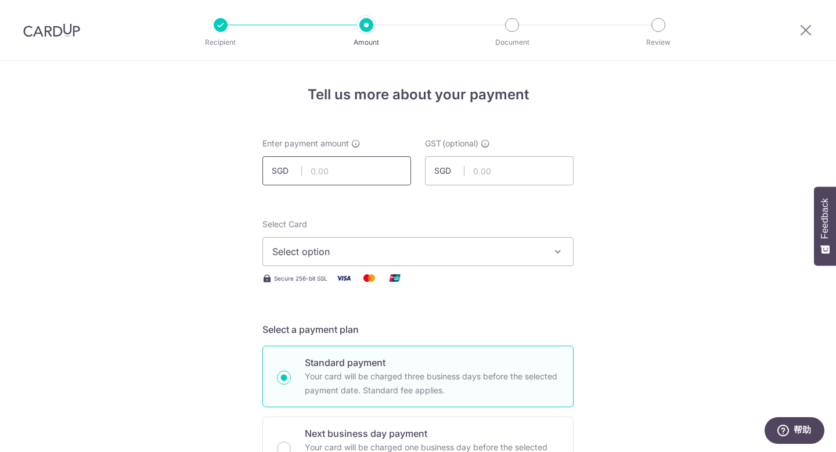
click at [350, 183] on input "text" at bounding box center [336, 170] width 149 height 29
type input "719.40"
drag, startPoint x: 387, startPoint y: 254, endPoint x: 372, endPoint y: 258, distance: 16.3
click at [387, 254] on span "Select option" at bounding box center [407, 251] width 271 height 14
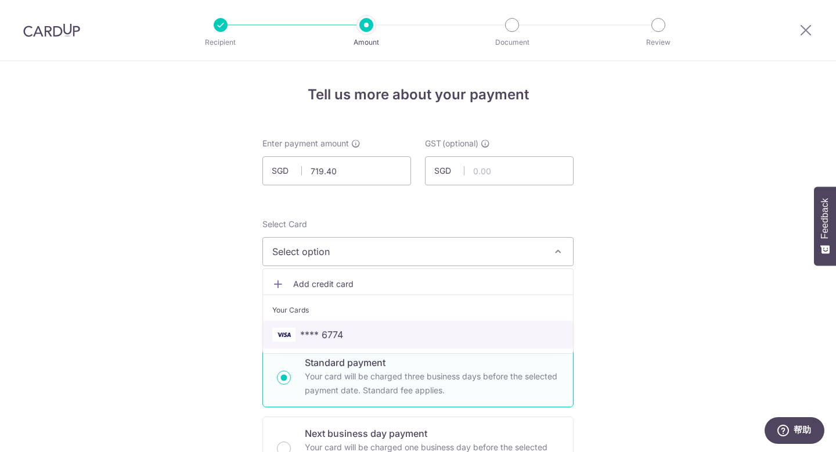
click at [406, 340] on span "**** 6774" at bounding box center [417, 334] width 291 height 14
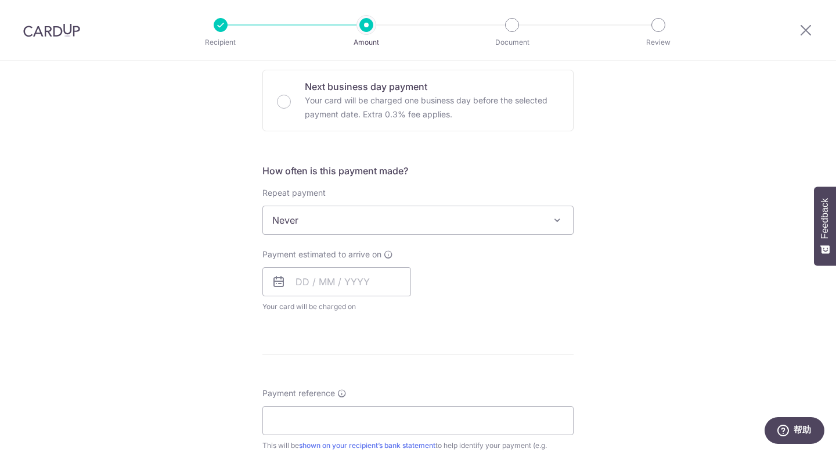
scroll to position [385, 0]
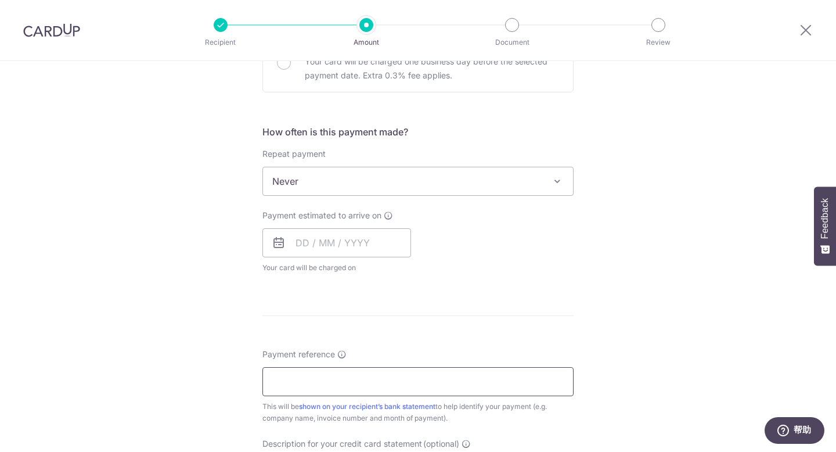
click at [384, 374] on input "Payment reference" at bounding box center [417, 381] width 311 height 29
paste input "BOFF185"
type input "BOFF185"
click at [340, 250] on input "text" at bounding box center [336, 242] width 149 height 29
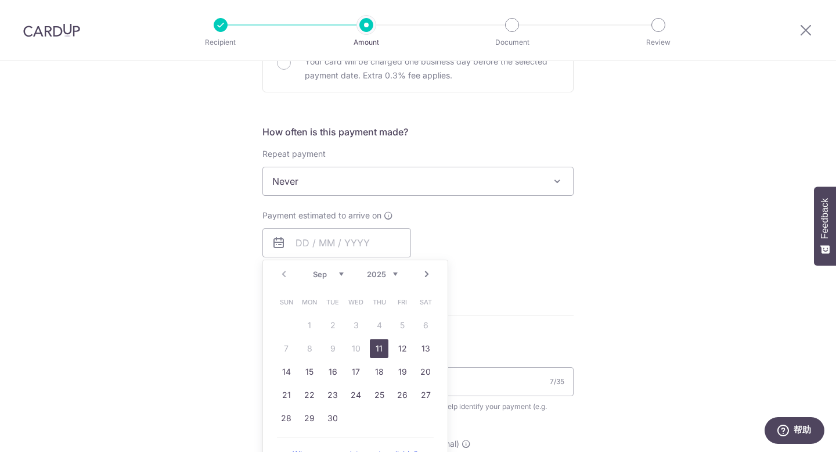
click at [375, 347] on link "11" at bounding box center [379, 348] width 19 height 19
type input "[DATE]"
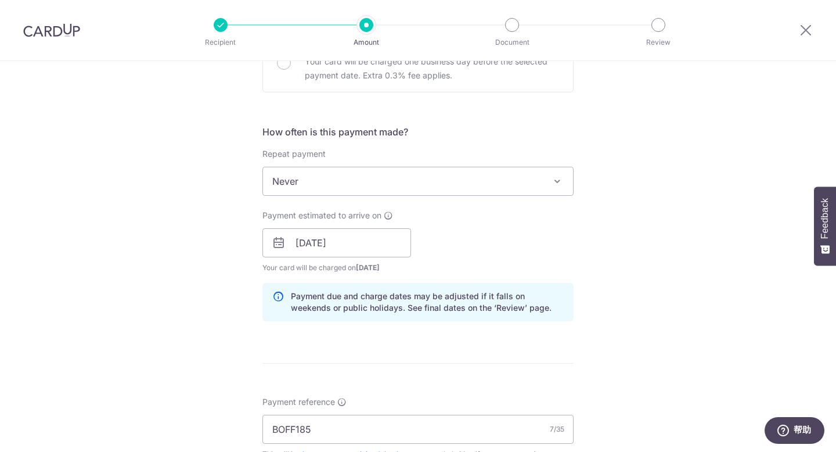
click at [670, 288] on div "Tell us more about your payment Enter payment amount SGD 719.40 719.40 GST (opt…" at bounding box center [418, 263] width 836 height 1175
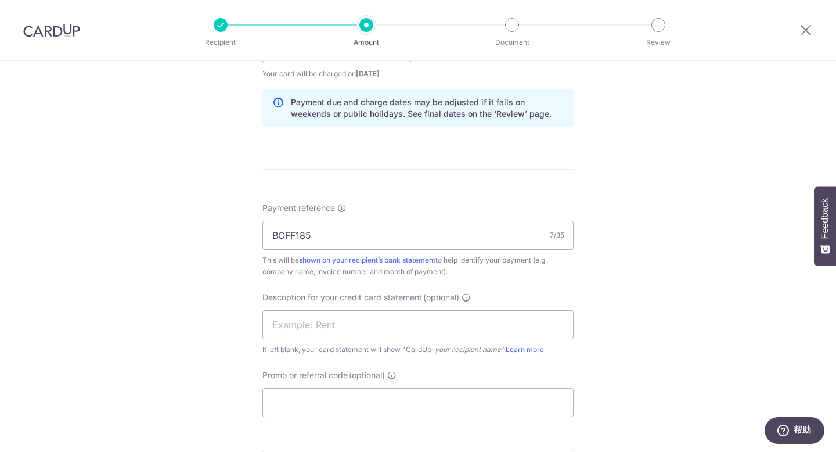
scroll to position [699, 0]
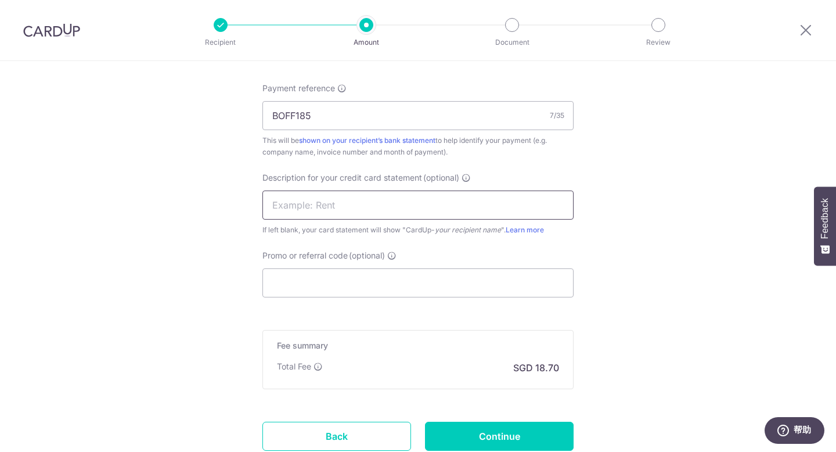
click at [393, 205] on input "text" at bounding box center [417, 204] width 311 height 29
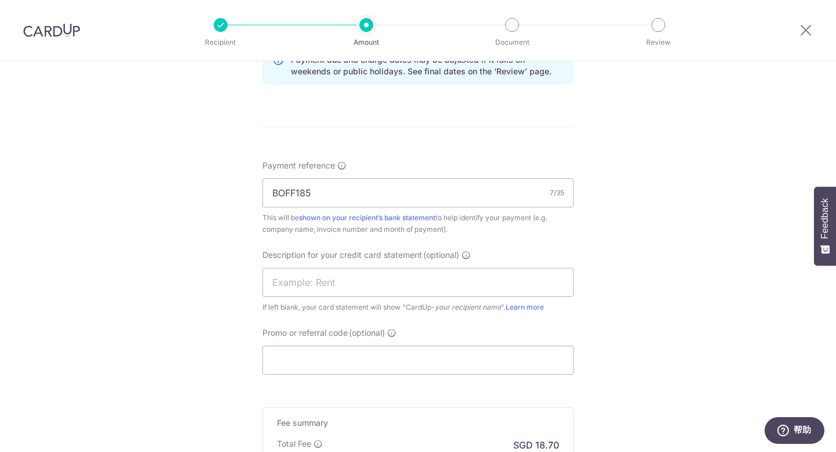
scroll to position [665, 0]
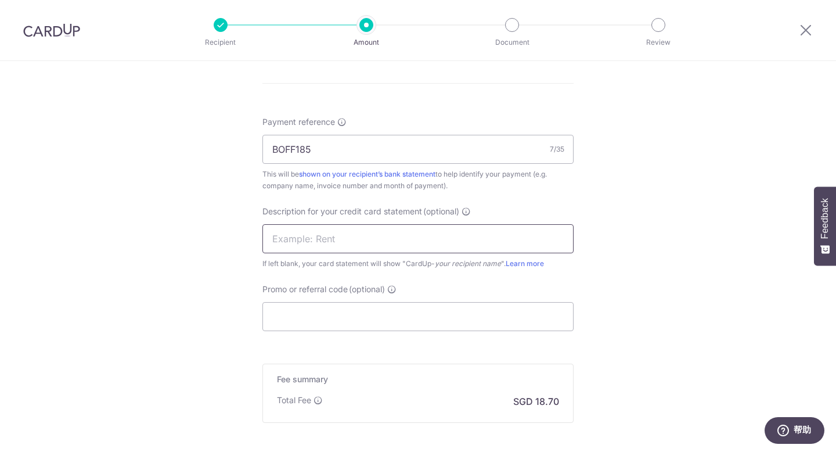
click at [421, 246] on input "text" at bounding box center [417, 238] width 311 height 29
type input "Ebenezer"
click at [383, 315] on input "Promo or referral code (optional)" at bounding box center [417, 316] width 311 height 29
paste input "BOFF185"
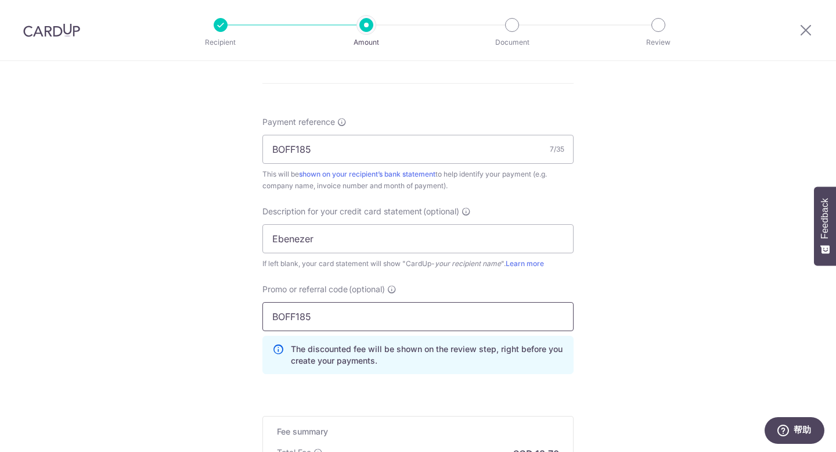
type input "BOFF185"
click at [642, 242] on div "Tell us more about your payment Enter payment amount SGD 719.40 719.40 GST (opt…" at bounding box center [418, 10] width 836 height 1228
drag, startPoint x: 333, startPoint y: 153, endPoint x: 189, endPoint y: 139, distance: 144.1
click at [189, 139] on div "Tell us more about your payment Enter payment amount SGD 719.40 719.40 GST (opt…" at bounding box center [418, 10] width 836 height 1228
click at [345, 152] on input "Payment reference" at bounding box center [417, 149] width 311 height 29
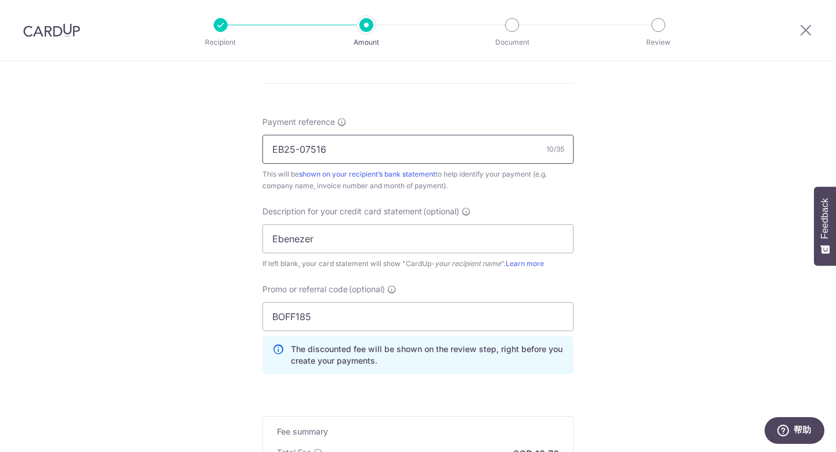
type input "EB25-07516"
click at [630, 213] on div "Tell us more about your payment Enter payment amount SGD 719.40 719.40 GST (opt…" at bounding box center [418, 10] width 836 height 1228
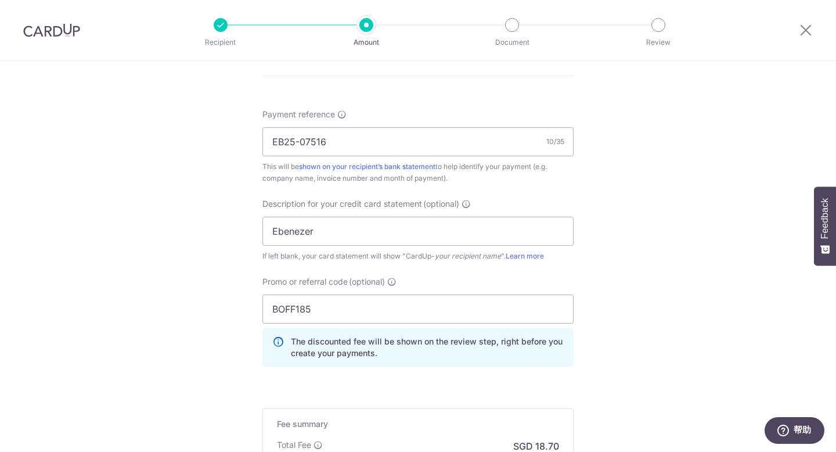
scroll to position [837, 0]
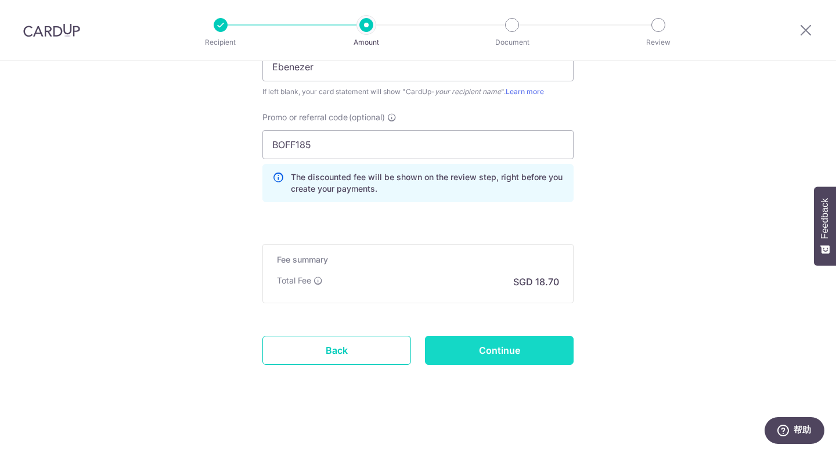
drag, startPoint x: 513, startPoint y: 347, endPoint x: 612, endPoint y: 286, distance: 116.5
click at [513, 347] on input "Continue" at bounding box center [499, 350] width 149 height 29
type input "Create Schedule"
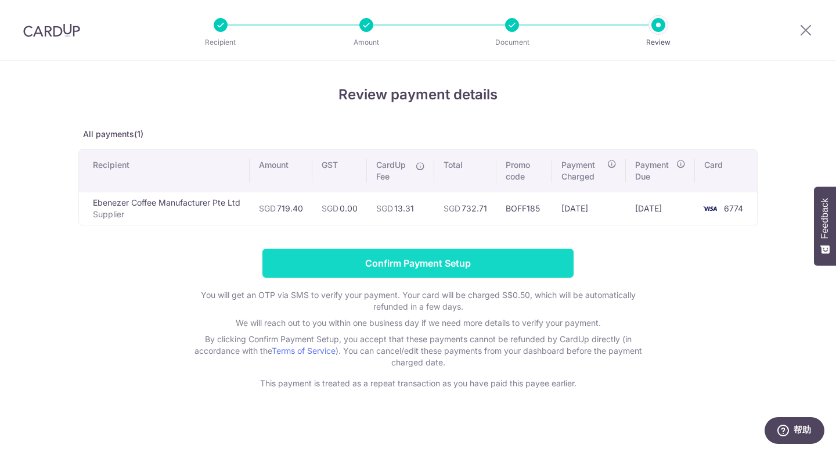
click at [431, 264] on input "Confirm Payment Setup" at bounding box center [417, 262] width 311 height 29
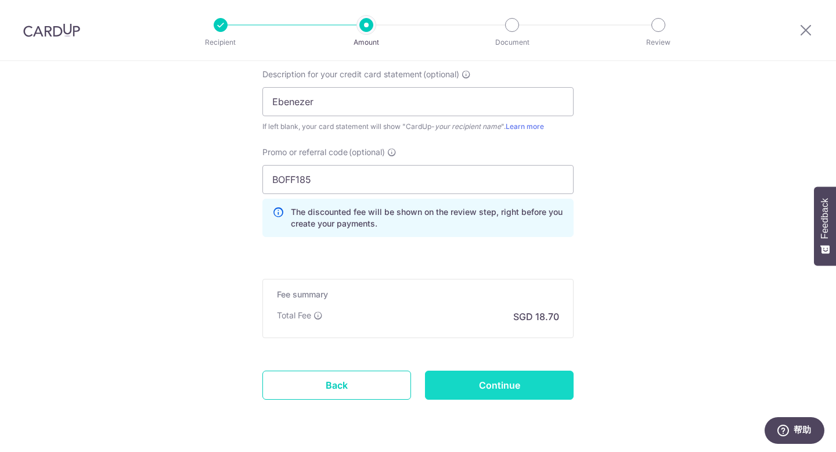
scroll to position [857, 0]
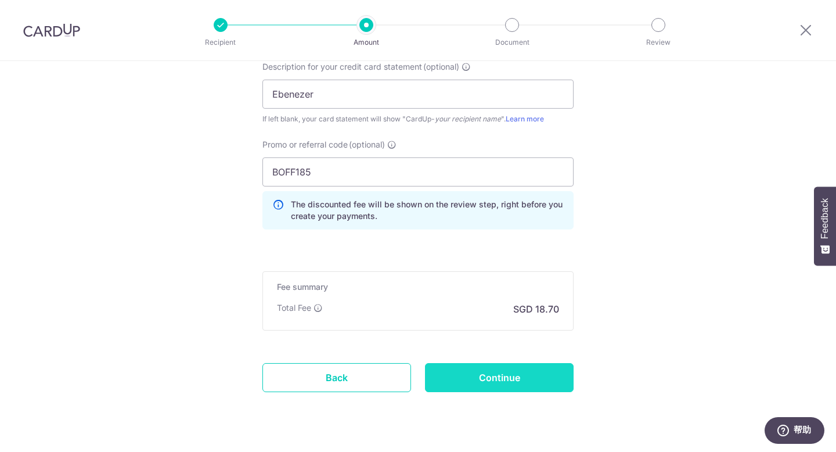
click at [505, 381] on input "Continue" at bounding box center [499, 377] width 149 height 29
type input "Update Schedule"
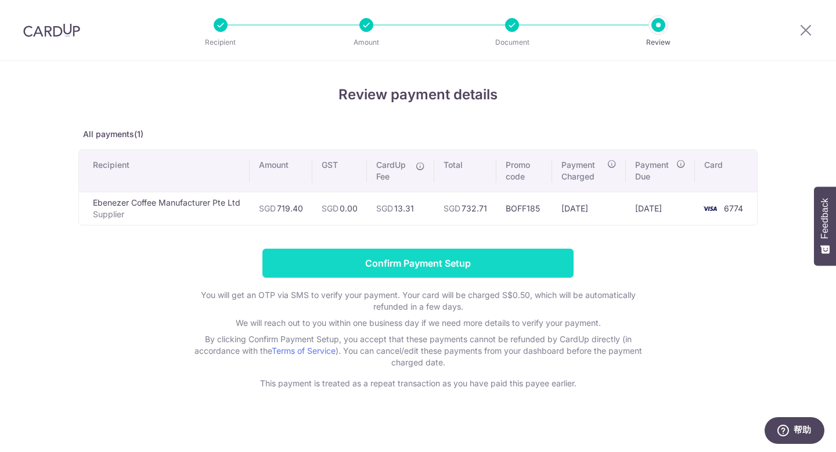
click at [522, 265] on input "Confirm Payment Setup" at bounding box center [417, 262] width 311 height 29
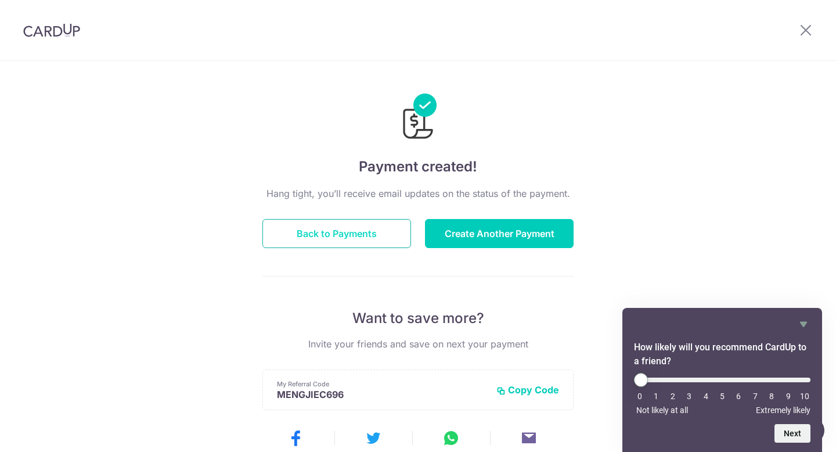
click at [345, 239] on button "Back to Payments" at bounding box center [336, 233] width 149 height 29
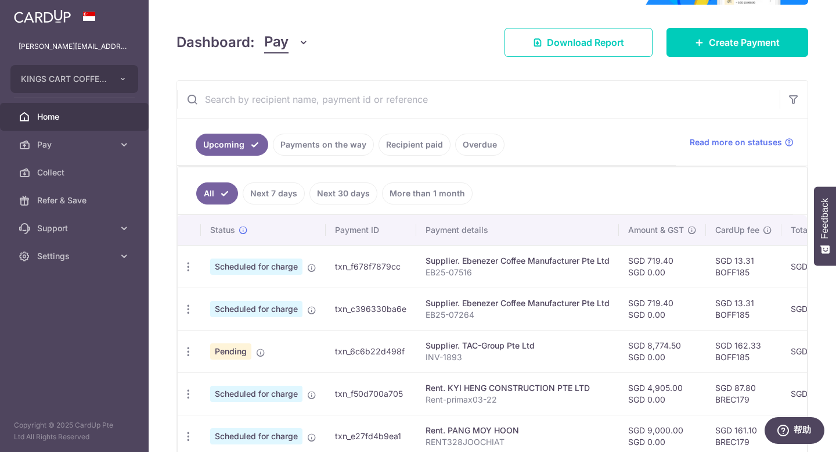
scroll to position [295, 0]
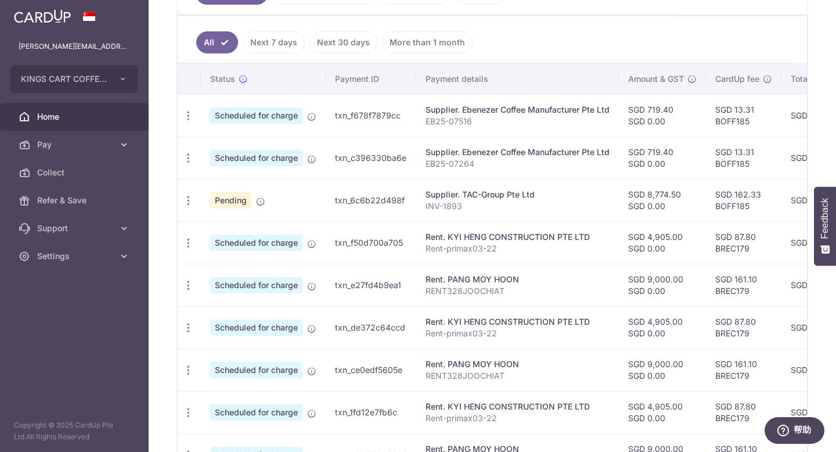
click at [280, 46] on link "Next 7 days" at bounding box center [274, 42] width 62 height 22
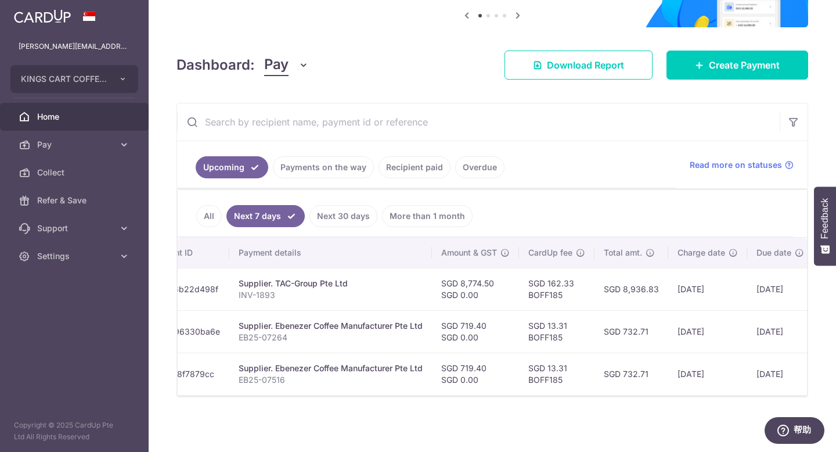
scroll to position [0, 187]
